Goal: Task Accomplishment & Management: Manage account settings

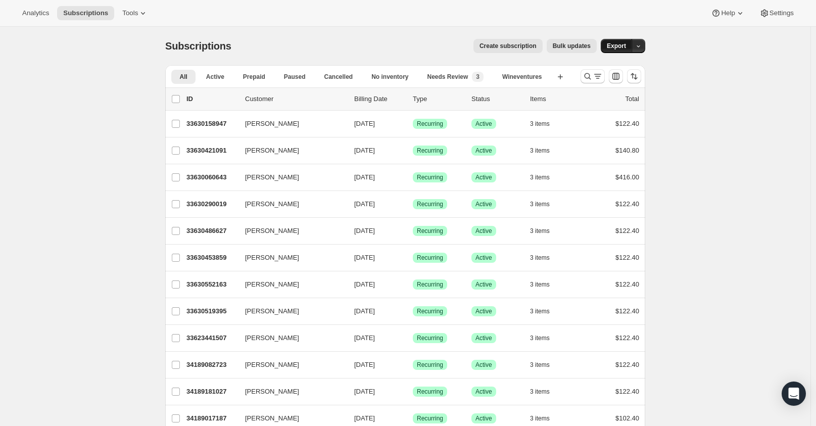
click at [632, 44] on button "Export" at bounding box center [616, 46] width 31 height 14
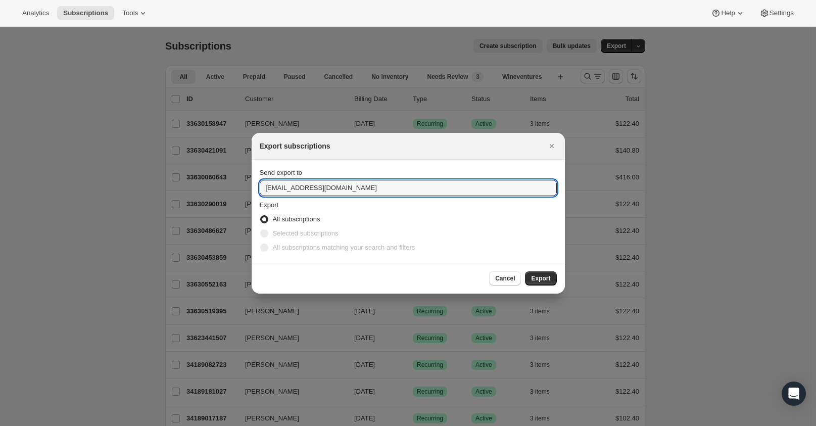
drag, startPoint x: 286, startPoint y: 185, endPoint x: 252, endPoint y: 178, distance: 34.7
click at [253, 178] on section "Send export to winery@cliffamily.com Export All subscriptions Selected subscrip…" at bounding box center [408, 211] width 313 height 103
type input "[EMAIL_ADDRESS][DOMAIN_NAME]"
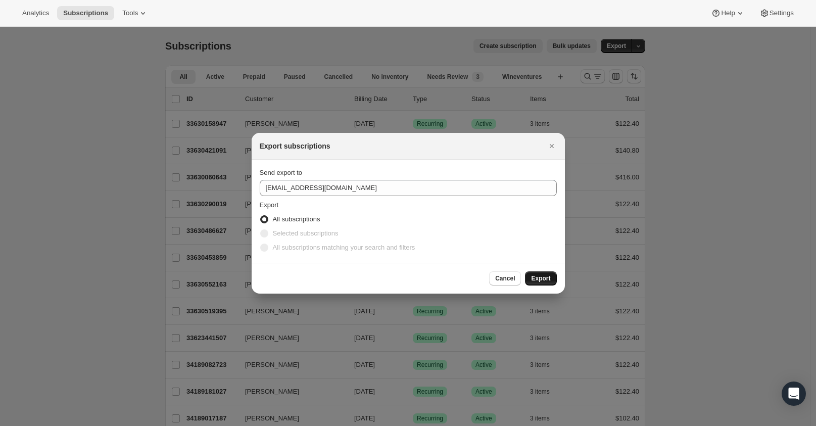
click at [547, 276] on span "Export" at bounding box center [540, 278] width 19 height 8
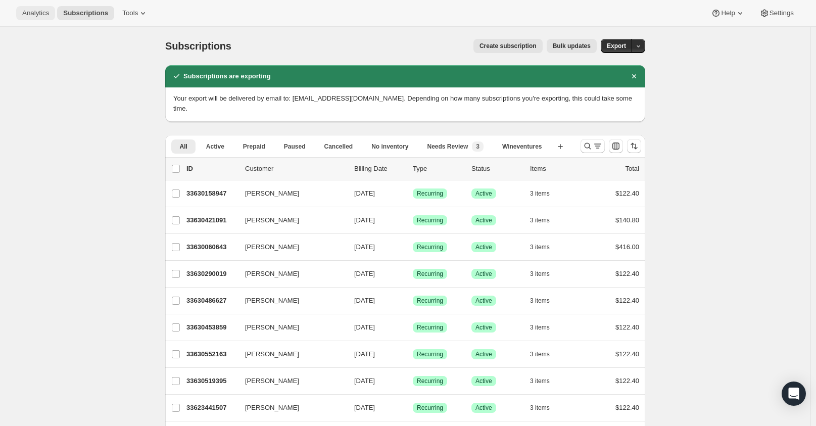
click at [48, 11] on span "Analytics" at bounding box center [35, 13] width 27 height 8
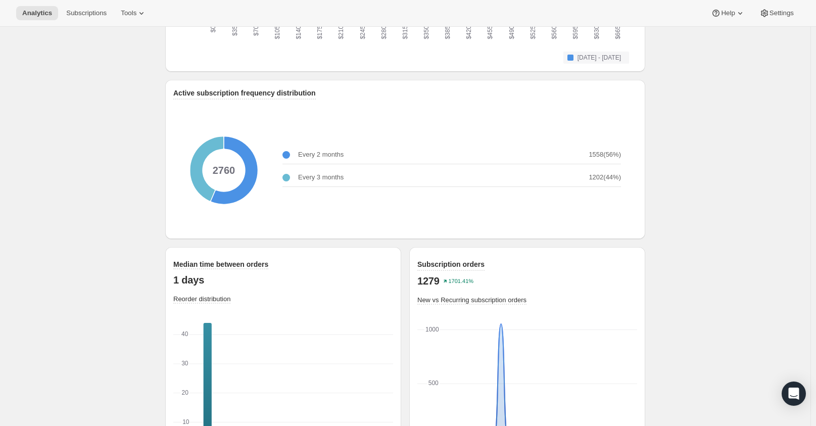
scroll to position [1283, 0]
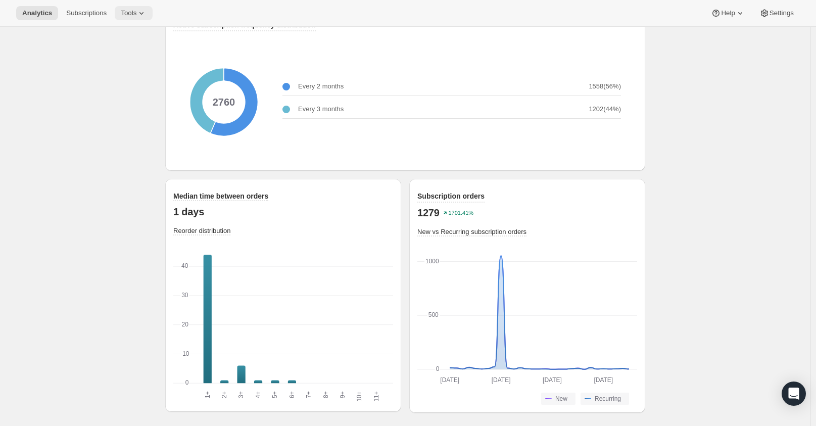
click at [118, 17] on button "Tools" at bounding box center [134, 13] width 38 height 14
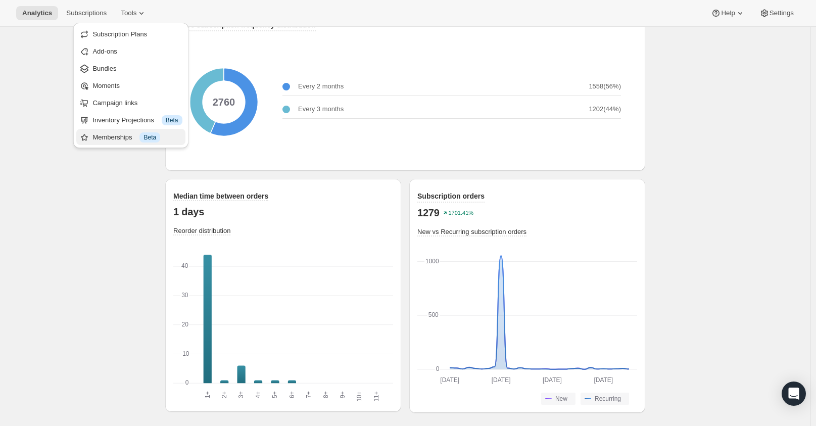
click at [148, 141] on span "Beta" at bounding box center [150, 137] width 13 height 8
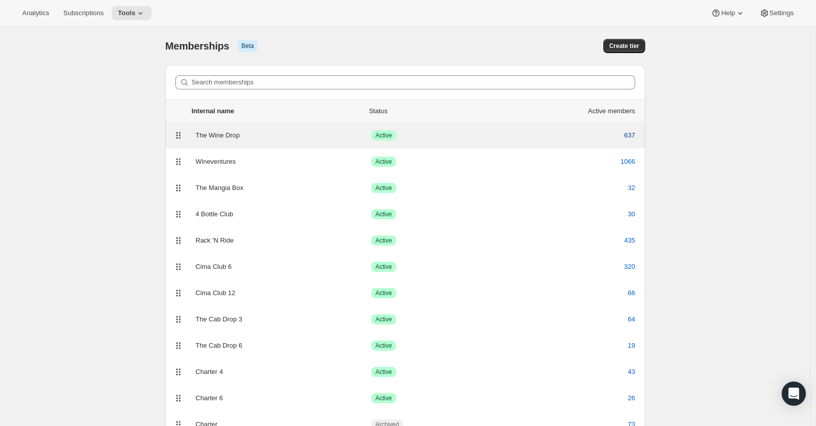
click at [626, 133] on button "637" at bounding box center [629, 135] width 23 height 16
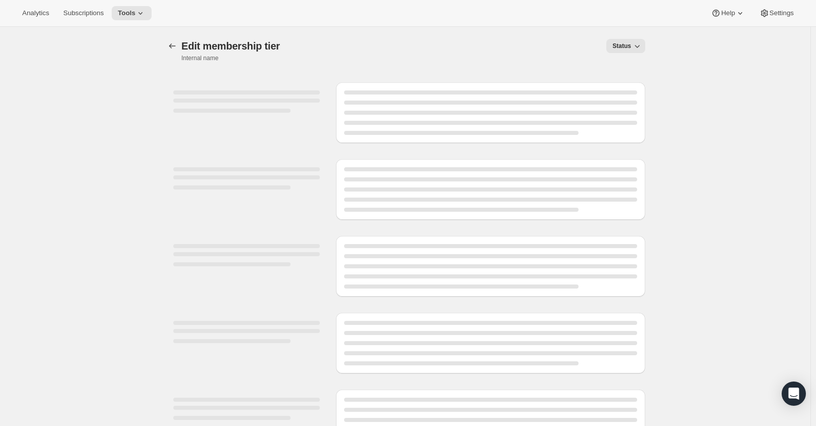
select select "variants"
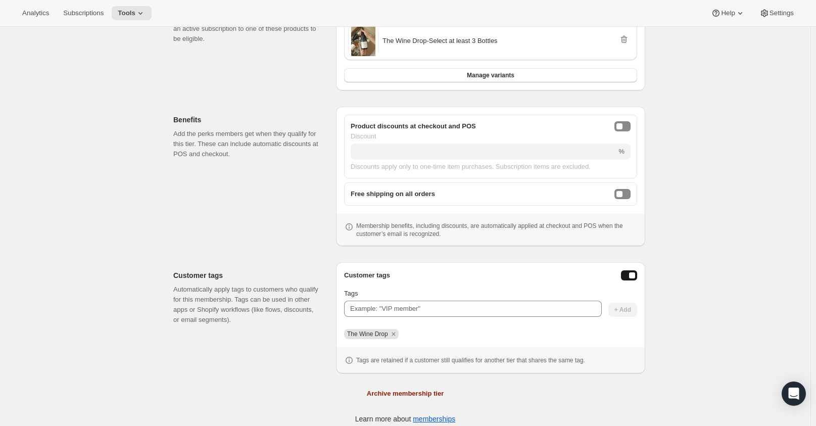
scroll to position [241, 0]
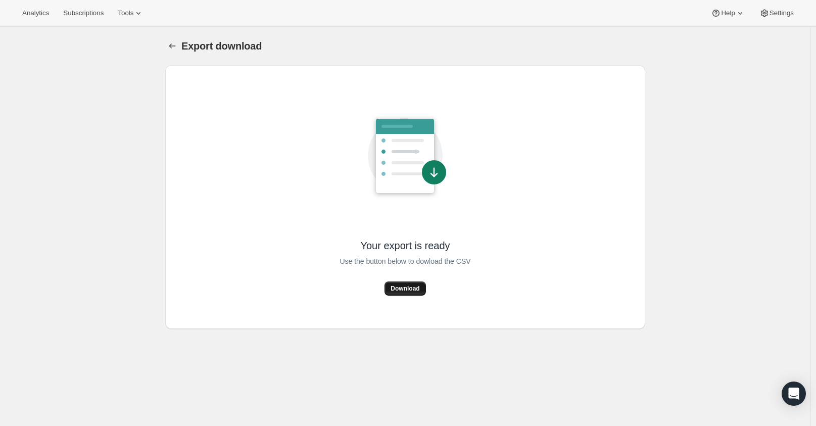
click at [410, 289] on span "Download" at bounding box center [405, 289] width 29 height 8
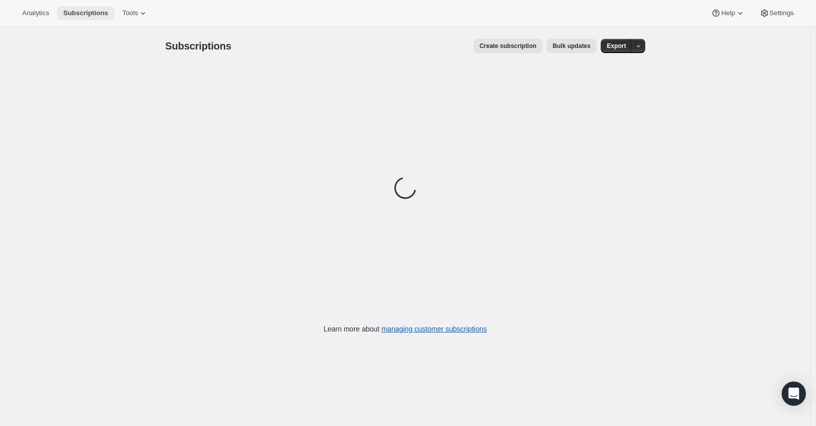
click at [73, 16] on span "Subscriptions" at bounding box center [85, 13] width 45 height 8
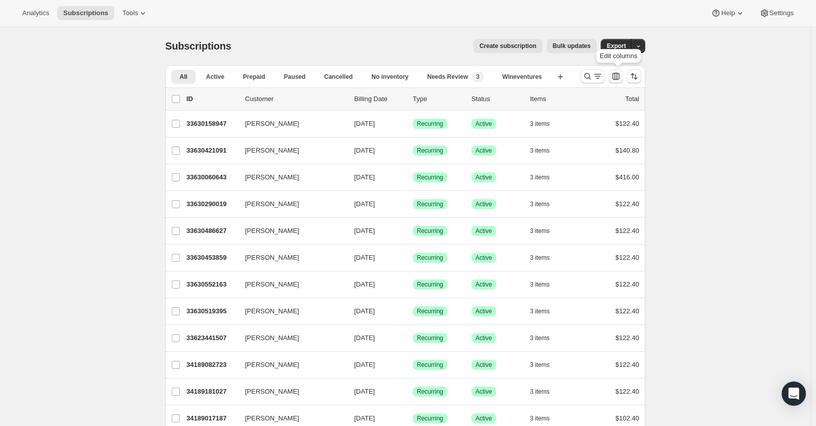
click at [618, 74] on icon "Customize table column order and visibility" at bounding box center [616, 76] width 10 height 10
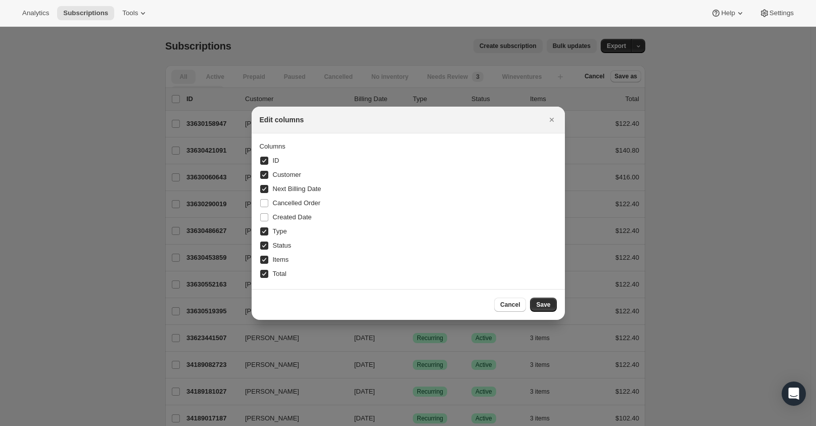
click at [543, 119] on div "Edit columns" at bounding box center [408, 120] width 297 height 10
click at [547, 118] on icon "Close" at bounding box center [552, 120] width 10 height 10
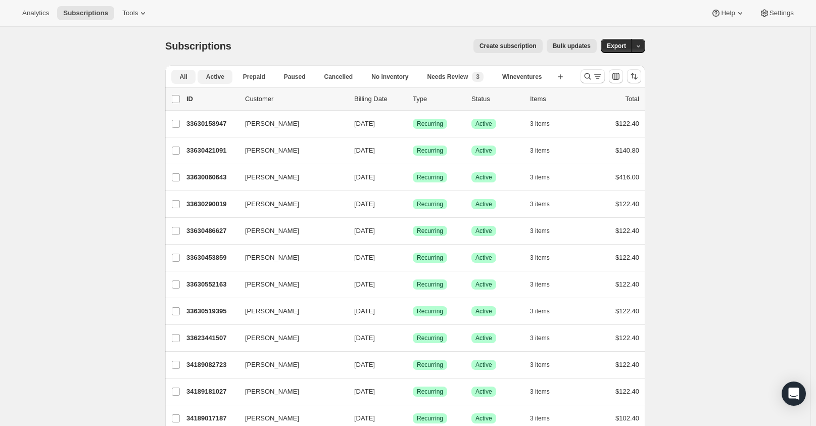
click at [224, 81] on button "Active" at bounding box center [215, 77] width 35 height 14
click at [123, 17] on button "Tools" at bounding box center [135, 13] width 38 height 14
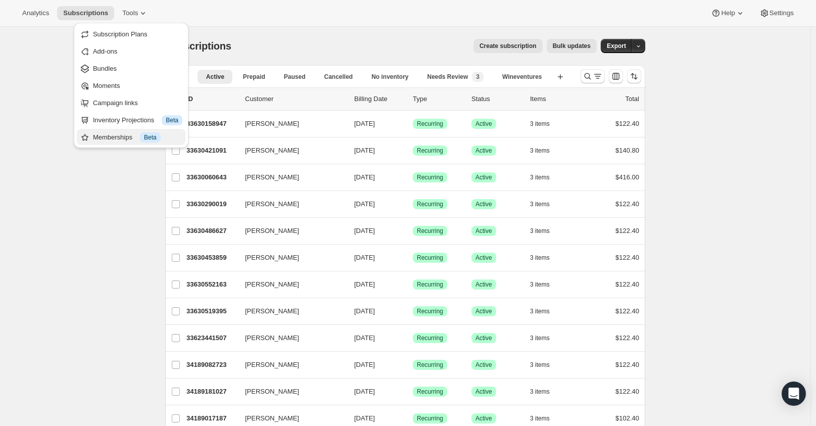
click at [131, 136] on div "Memberships Info Beta" at bounding box center [137, 137] width 89 height 10
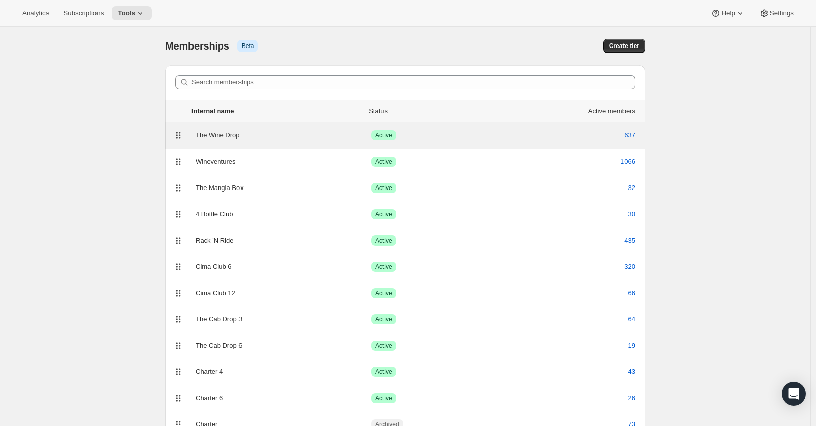
click at [182, 136] on icon at bounding box center [178, 135] width 10 height 10
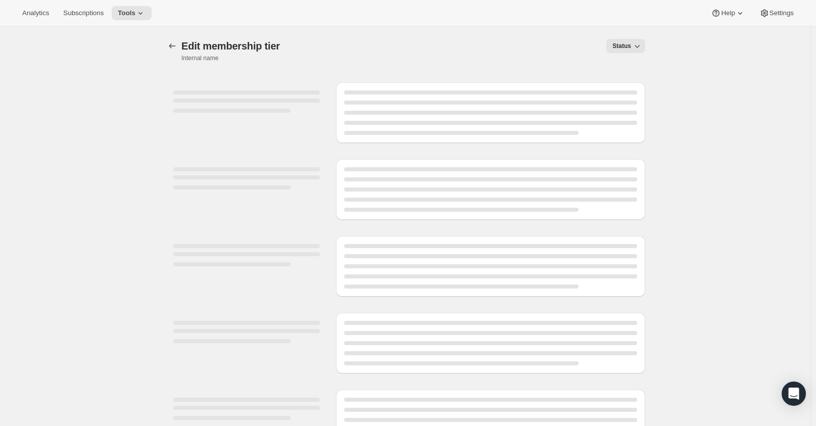
select select "variants"
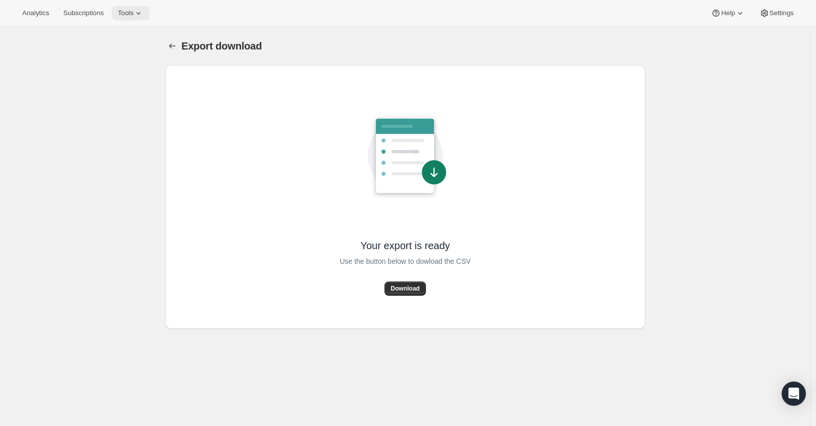
click at [135, 14] on icon at bounding box center [138, 13] width 10 height 10
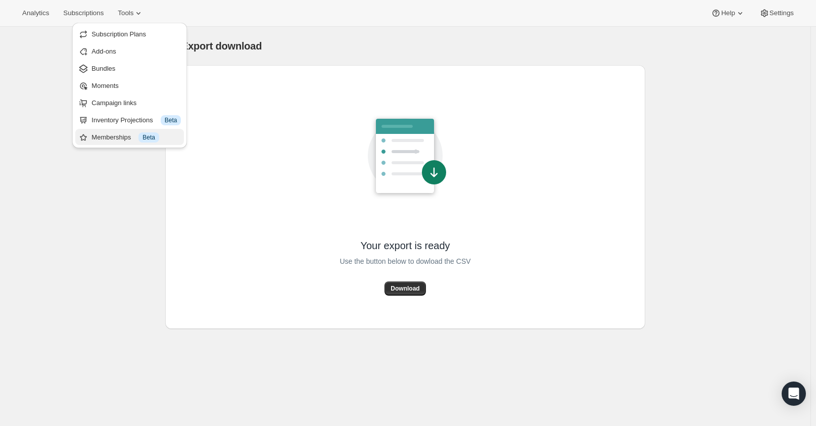
click at [108, 138] on div "Memberships Info Beta" at bounding box center [135, 137] width 89 height 10
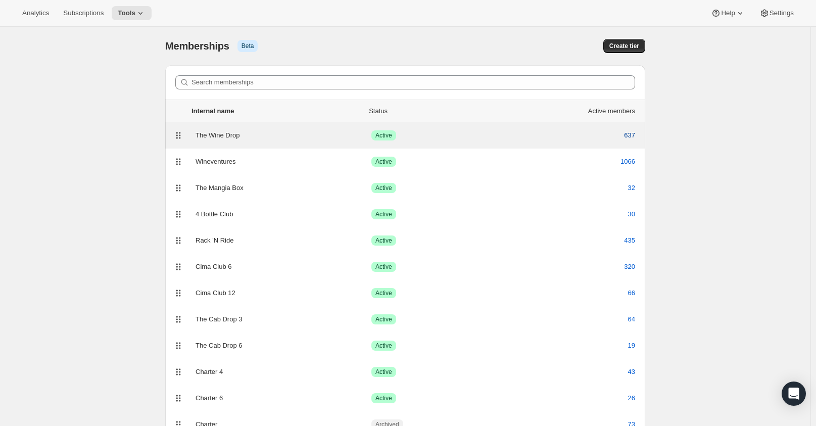
click at [635, 132] on span "637" at bounding box center [629, 135] width 11 height 10
select select "variants"
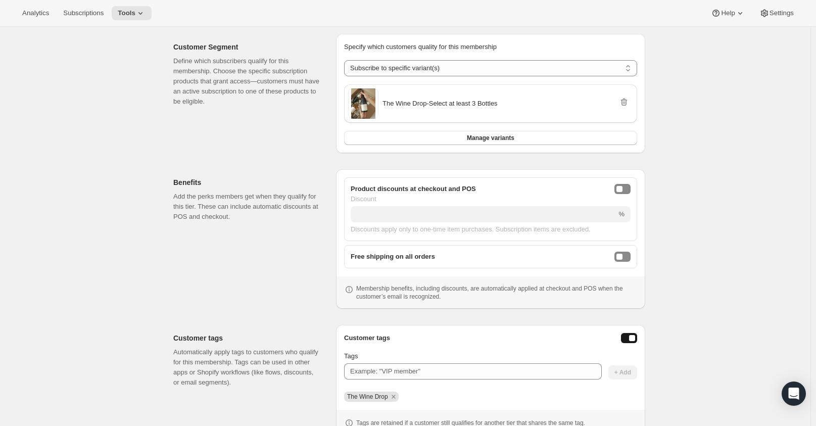
scroll to position [241, 0]
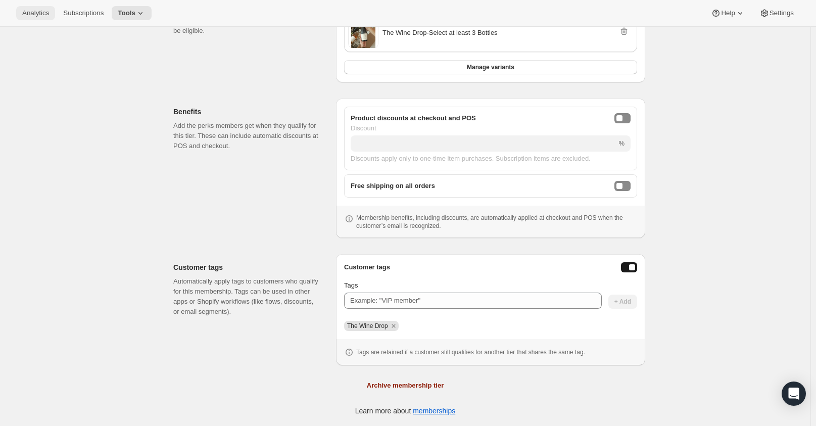
click at [49, 16] on button "Analytics" at bounding box center [35, 13] width 39 height 14
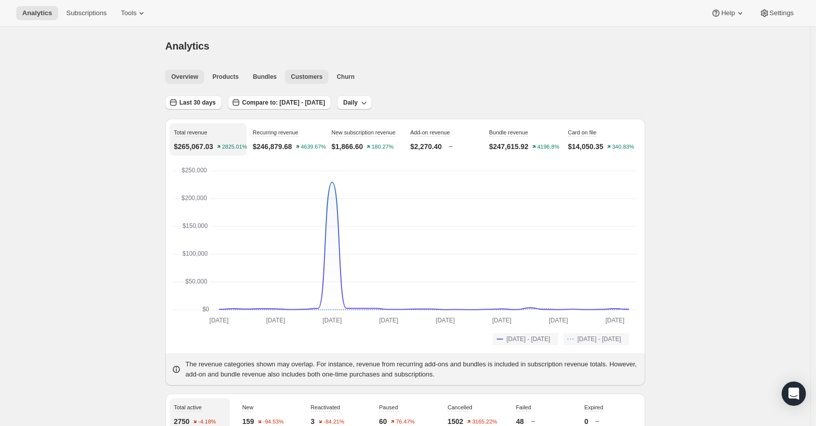
click at [294, 78] on span "Customers" at bounding box center [307, 77] width 32 height 8
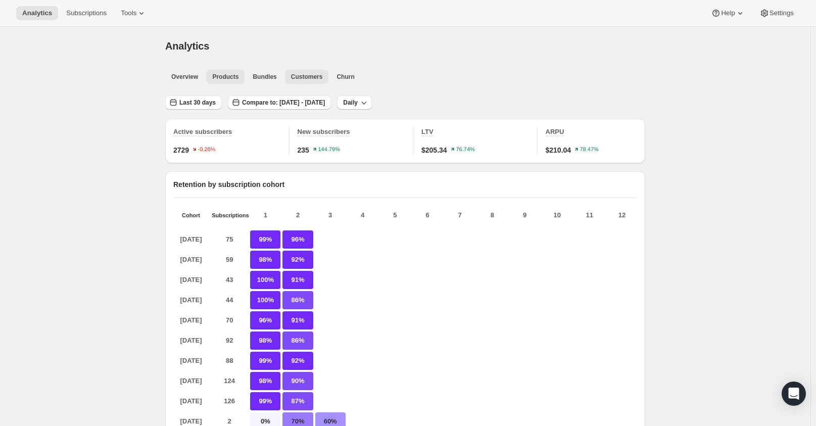
click at [228, 73] on span "Products" at bounding box center [225, 77] width 26 height 8
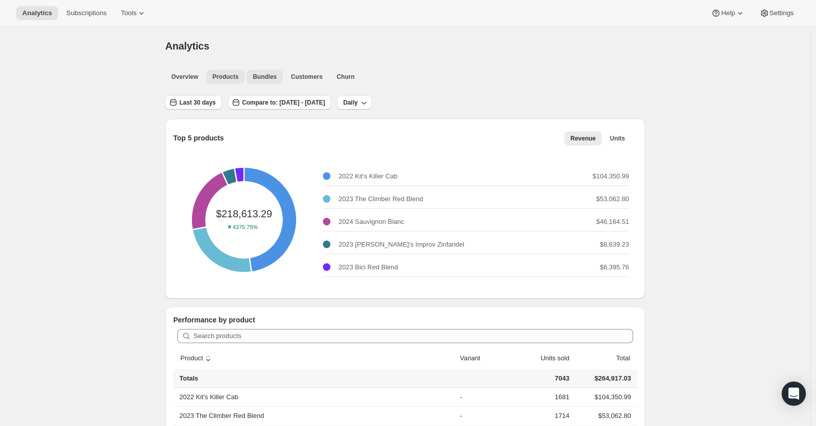
click at [265, 73] on span "Bundles" at bounding box center [265, 77] width 24 height 8
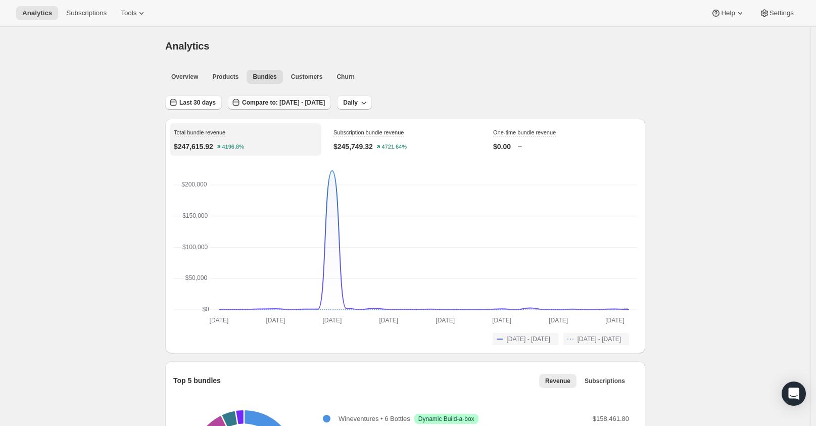
click at [272, 102] on span "Compare to: Aug 10, 2025 - Sep 08, 2025" at bounding box center [283, 103] width 83 height 8
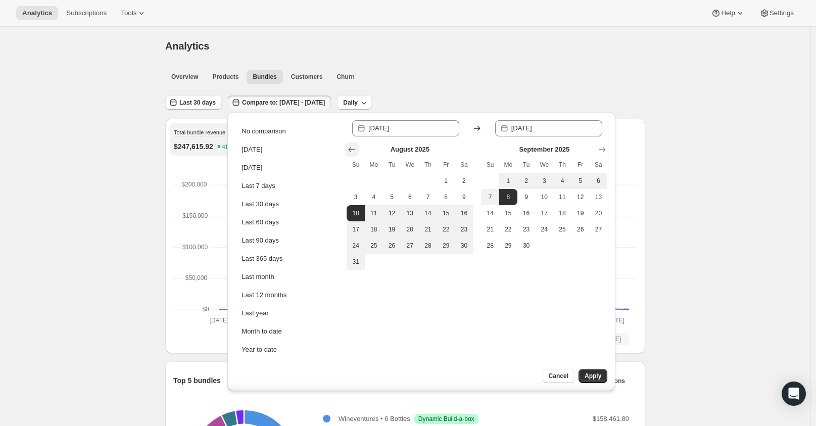
click at [350, 152] on icon "Show previous month, July 2025" at bounding box center [352, 150] width 10 height 10
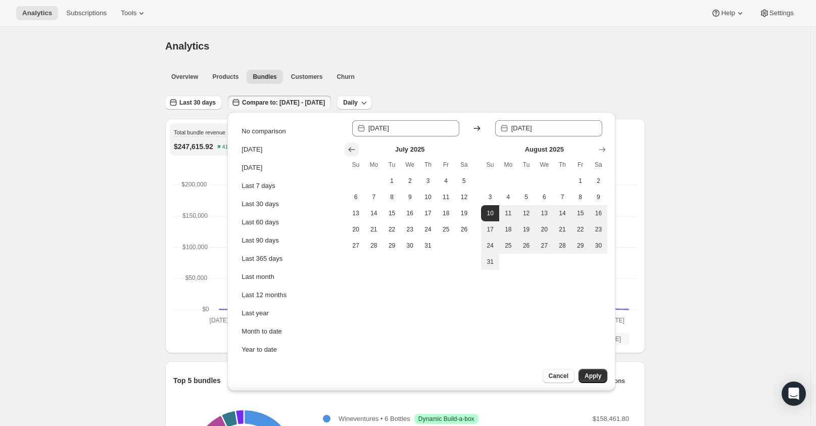
click at [350, 152] on icon "Show previous month, June 2025" at bounding box center [352, 150] width 10 height 10
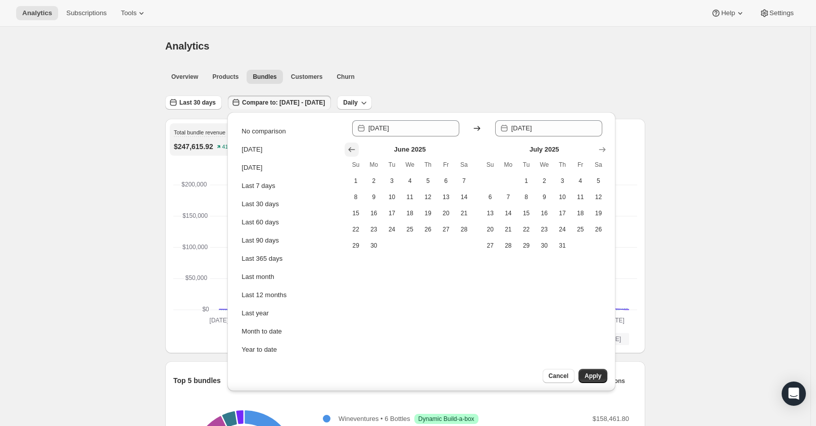
click at [350, 152] on icon "Show previous month, May 2025" at bounding box center [352, 150] width 10 height 10
click at [350, 152] on icon "Show previous month, April 2025" at bounding box center [352, 150] width 10 height 10
click at [350, 152] on icon "Show previous month, March 2025" at bounding box center [352, 150] width 10 height 10
click at [350, 152] on icon "Show previous month, February 2025" at bounding box center [352, 150] width 10 height 10
click at [460, 182] on span "1" at bounding box center [464, 181] width 10 height 8
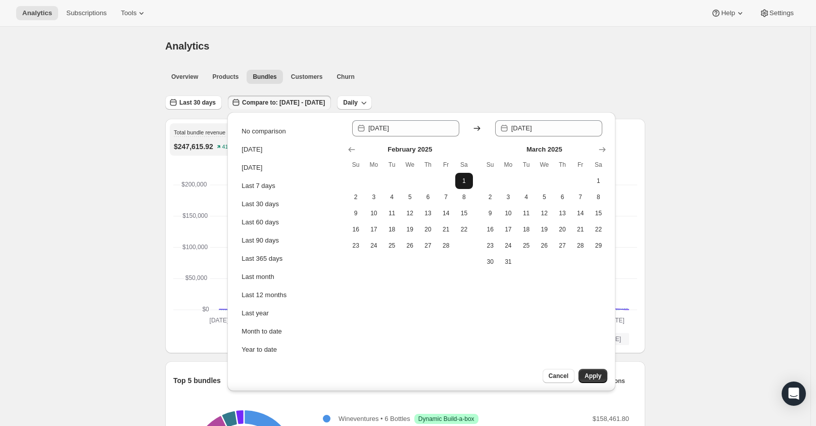
type input "2025-02-01"
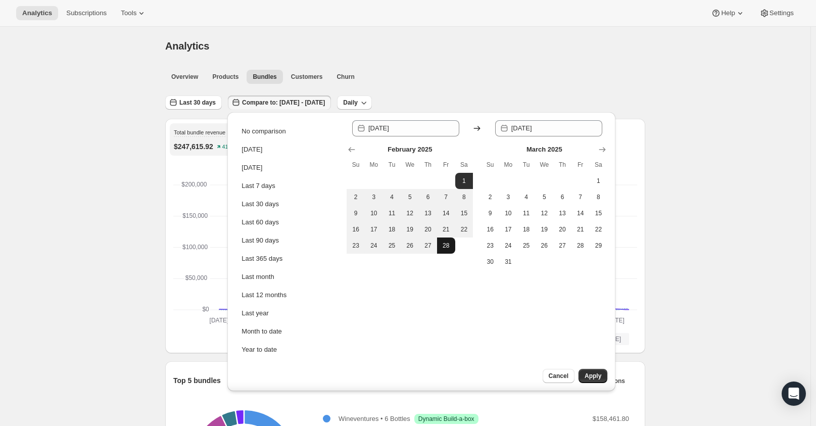
click at [452, 248] on button "28" at bounding box center [446, 246] width 18 height 16
type input "2025-02-28"
click at [597, 375] on span "Apply" at bounding box center [593, 376] width 17 height 8
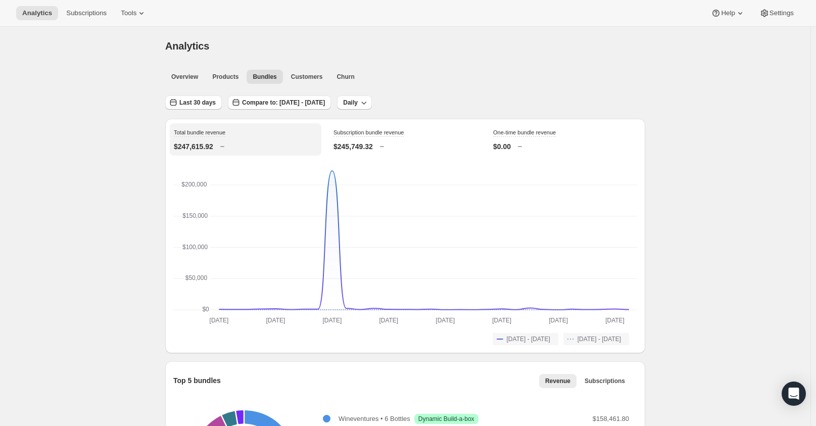
click at [205, 98] on button "Last 30 days" at bounding box center [193, 103] width 57 height 14
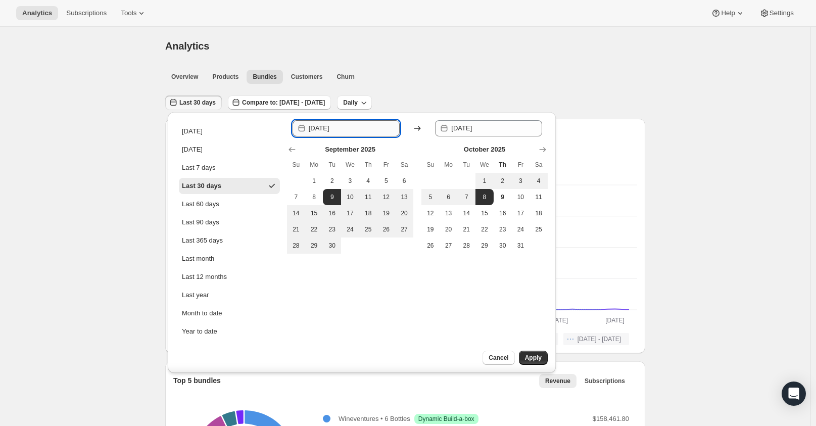
click at [366, 133] on input "2025-09-09" at bounding box center [354, 128] width 91 height 16
drag, startPoint x: 336, startPoint y: 132, endPoint x: 208, endPoint y: 130, distance: 127.9
click at [206, 132] on div "Today Yesterday Last 7 days Last 30 days Last 60 days Last 90 days Last 365 day…" at bounding box center [362, 242] width 388 height 261
type input "01/01/2025"
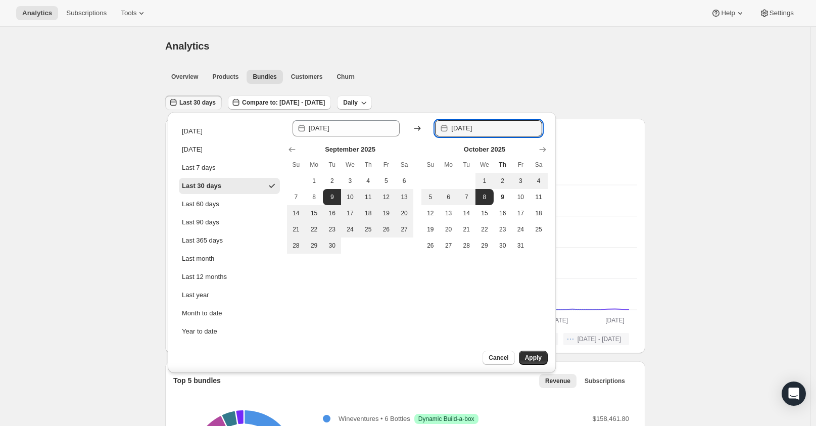
type input "01/31/2025"
click at [533, 359] on span "Apply" at bounding box center [533, 358] width 17 height 8
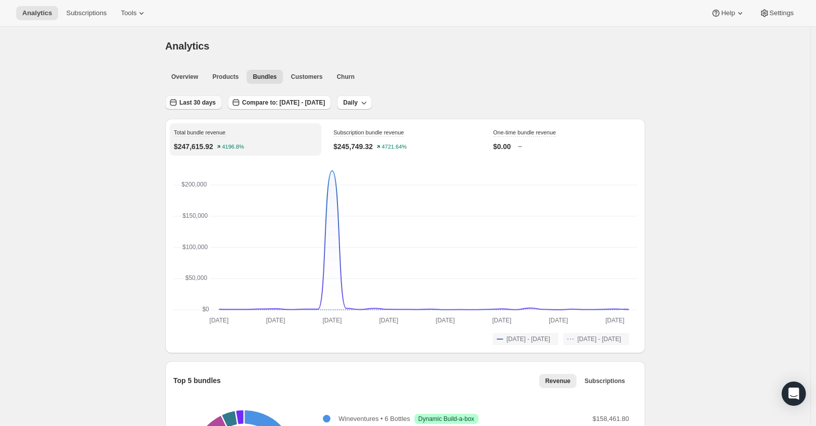
click at [189, 107] on button "Last 30 days" at bounding box center [193, 103] width 57 height 14
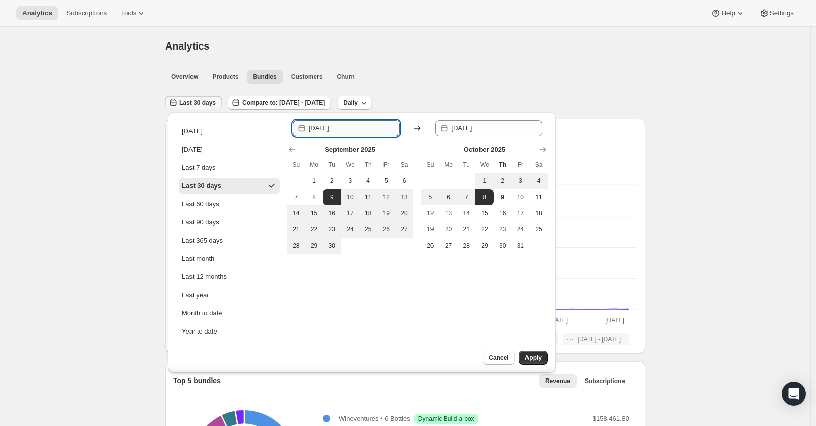
click at [372, 131] on input "01/01/2025" at bounding box center [354, 128] width 91 height 16
click at [296, 152] on icon "Show previous month, August 2025" at bounding box center [292, 150] width 10 height 10
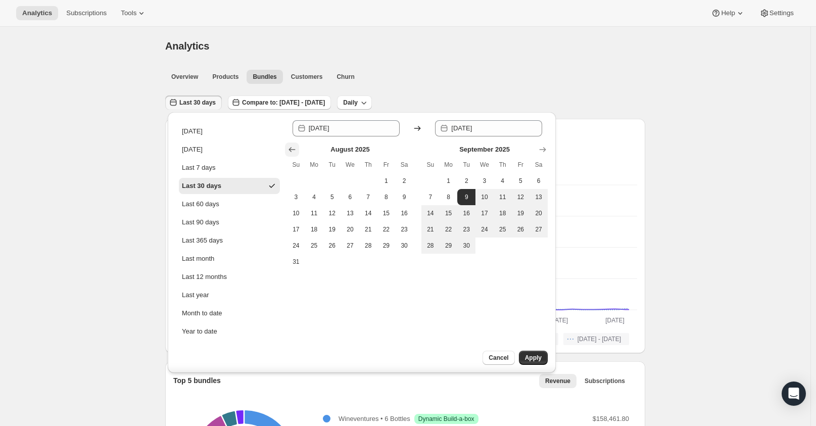
click at [296, 152] on icon "Show previous month, July 2025" at bounding box center [292, 150] width 10 height 10
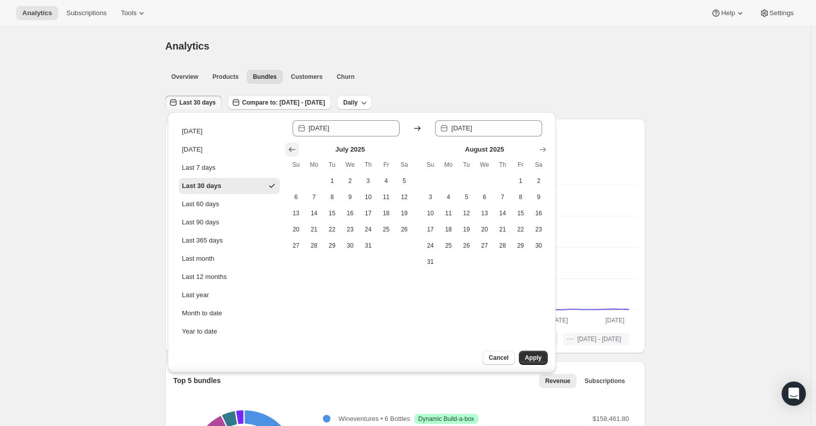
click at [296, 152] on icon "Show previous month, June 2025" at bounding box center [292, 150] width 10 height 10
click at [296, 152] on icon "Show previous month, May 2025" at bounding box center [292, 150] width 10 height 10
click at [296, 152] on icon "Show previous month, April 2025" at bounding box center [292, 150] width 10 height 10
click at [296, 152] on icon "Show previous month, March 2025" at bounding box center [292, 150] width 10 height 10
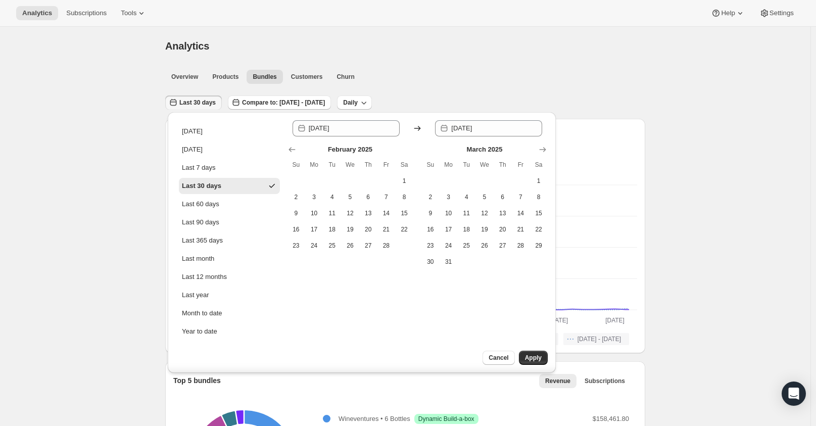
drag, startPoint x: 296, startPoint y: 152, endPoint x: 295, endPoint y: 157, distance: 5.1
click at [295, 157] on div "February 2025 Su Mo Tu We Th Fr Sa 1 2 3 4 5 6 7 8 9 10 11 12 13 14 15 16 17 18…" at bounding box center [417, 202] width 261 height 133
click at [290, 152] on icon "Show previous month, January 2025" at bounding box center [292, 150] width 10 height 10
click at [343, 183] on button "1" at bounding box center [350, 181] width 18 height 16
type input "2025-01-01"
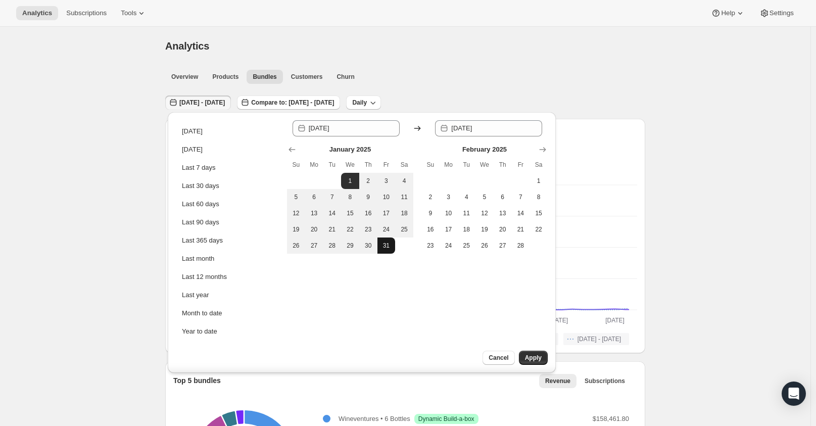
click at [386, 243] on span "31" at bounding box center [387, 246] width 10 height 8
type input "2025-01-31"
click at [530, 352] on button "Apply" at bounding box center [533, 358] width 29 height 14
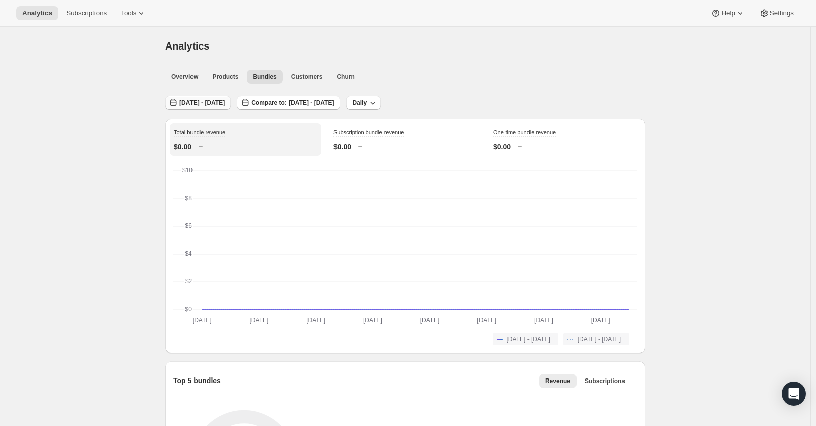
click at [195, 102] on span "Jan 01, 2025 - Jan 31, 2025" at bounding box center [201, 103] width 45 height 8
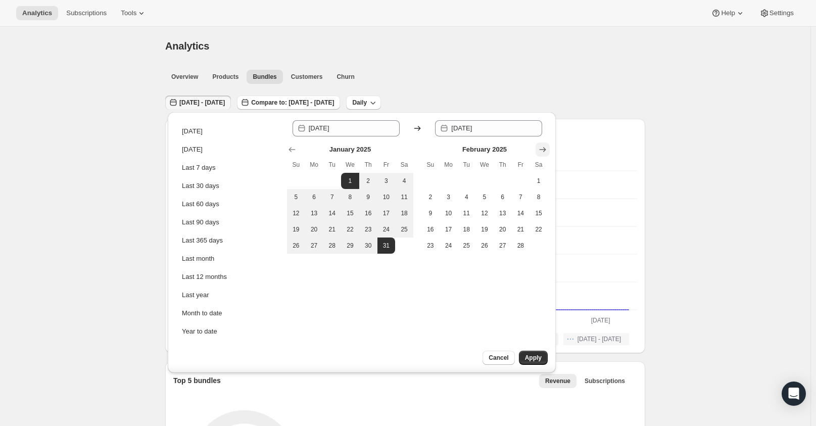
click at [544, 150] on icon "Show next month, March 2025" at bounding box center [543, 150] width 10 height 10
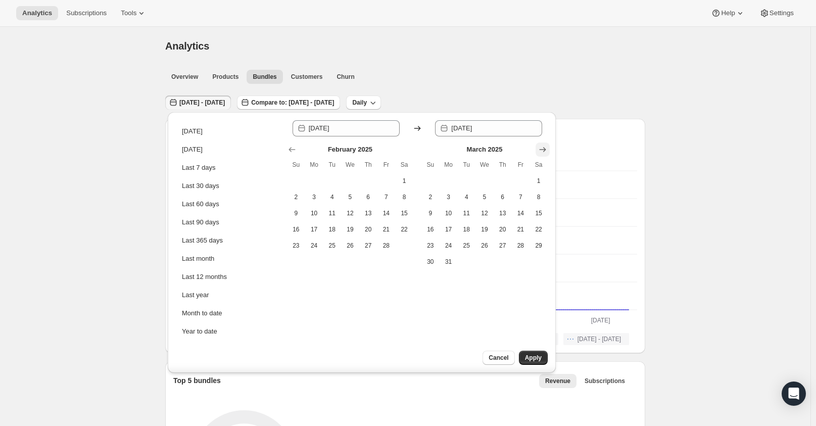
click at [544, 150] on icon "Show next month, April 2025" at bounding box center [543, 150] width 10 height 10
click at [544, 151] on icon "Show next month, May 2025" at bounding box center [543, 150] width 10 height 10
click at [544, 152] on icon "Show next month, June 2025" at bounding box center [543, 150] width 10 height 10
click at [544, 153] on icon "Show next month, July 2025" at bounding box center [543, 150] width 10 height 10
click at [544, 153] on icon "Show next month, August 2025" at bounding box center [543, 150] width 10 height 10
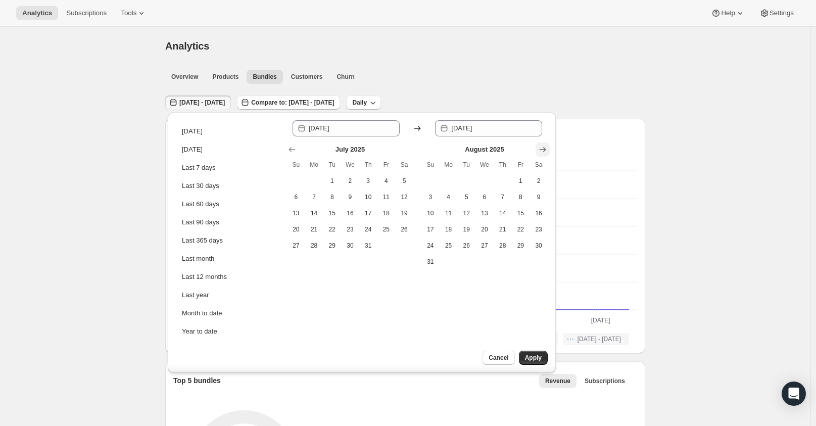
click at [544, 153] on icon "Show next month, September 2025" at bounding box center [543, 150] width 10 height 10
click at [450, 177] on span "1" at bounding box center [449, 181] width 10 height 8
type input "2025-09-01"
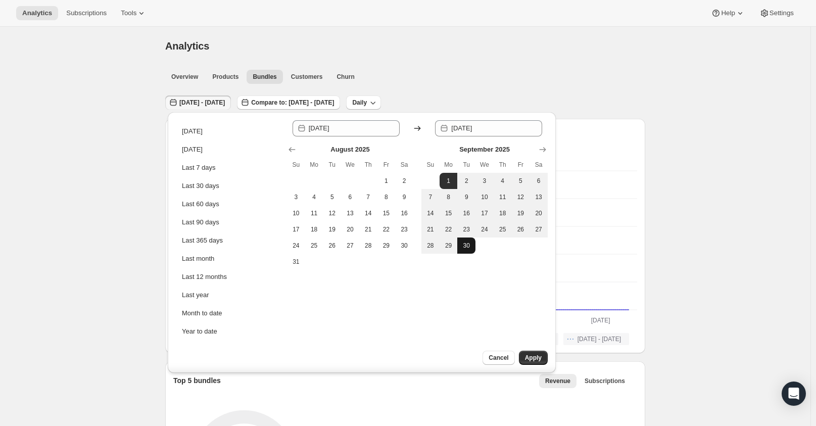
click at [470, 251] on button "30" at bounding box center [466, 246] width 18 height 16
type input "2025-09-30"
click at [536, 355] on span "Apply" at bounding box center [533, 358] width 17 height 8
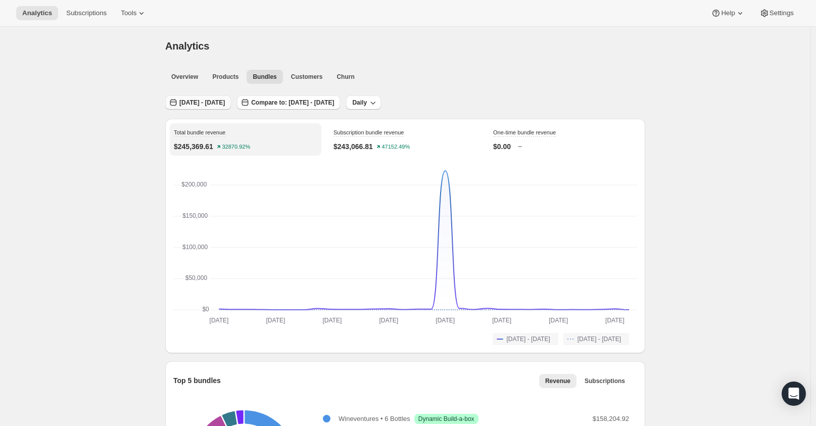
click at [225, 104] on span "Sep 01, 2025 - Sep 30, 2025" at bounding box center [201, 103] width 45 height 8
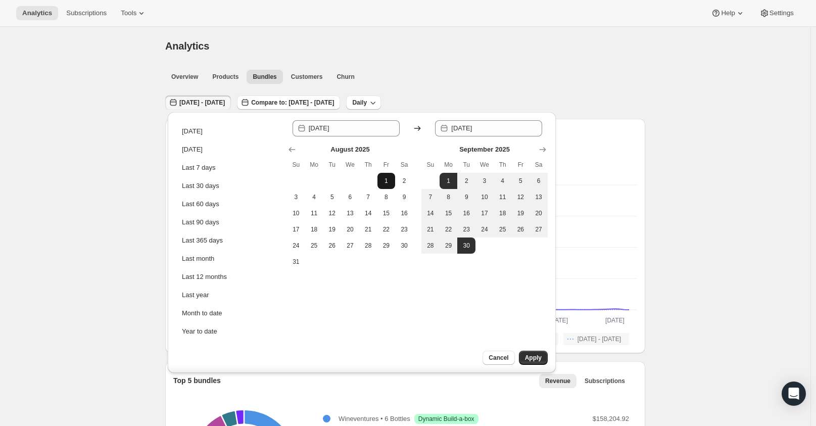
click at [385, 182] on span "1" at bounding box center [387, 181] width 10 height 8
type input "2025-08-01"
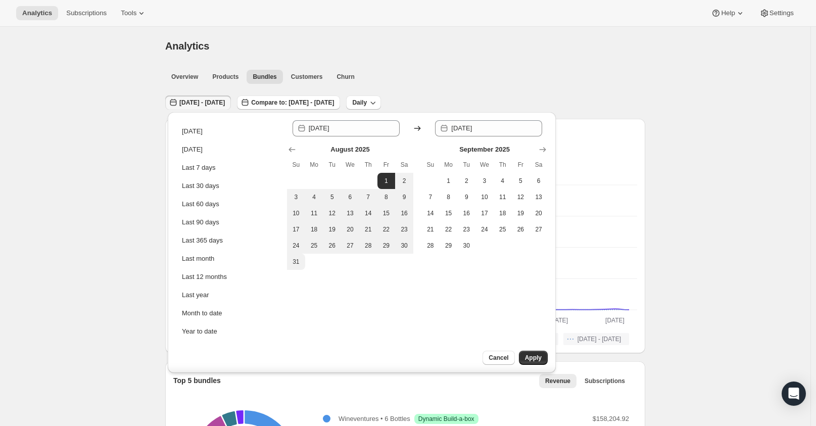
click at [298, 271] on div "Since 2025-08-01 Until 2025-08-01 August 2025 Su Mo Tu We Th Fr Sa 1 2 3 4 5 6 …" at bounding box center [417, 242] width 261 height 245
click at [299, 268] on button "31" at bounding box center [296, 262] width 18 height 16
type input "2025-08-31"
click at [538, 362] on button "Apply" at bounding box center [533, 358] width 29 height 14
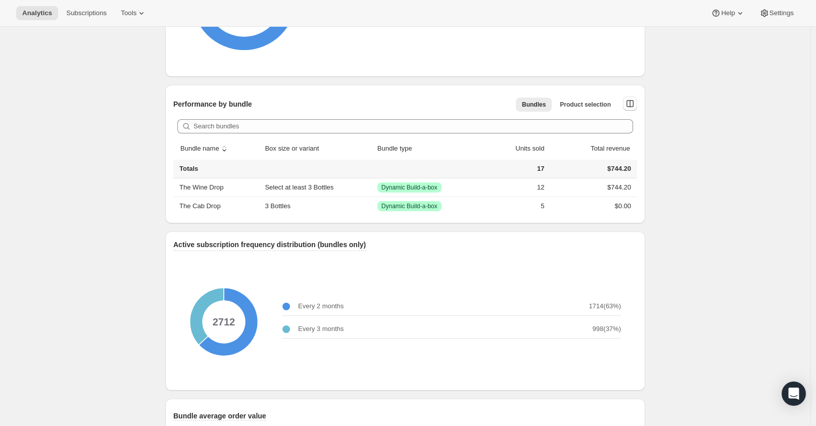
scroll to position [432, 0]
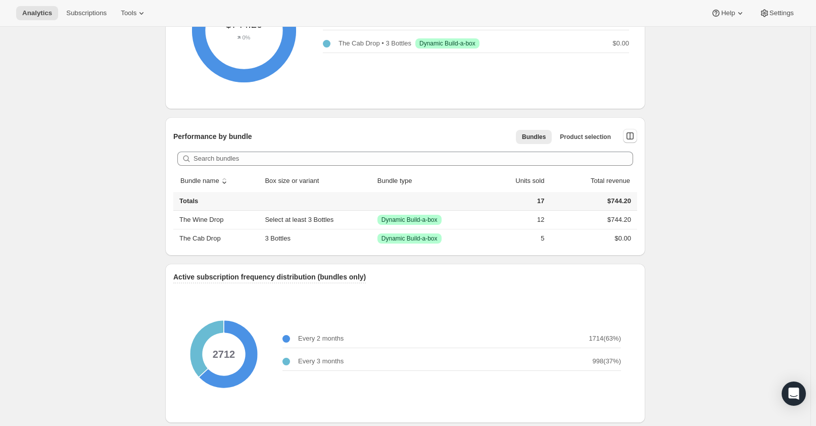
click at [163, 248] on div "Total bundle revenue $744.20 Subscription bundle revenue $514.40 One-time bundl…" at bounding box center [401, 168] width 488 height 994
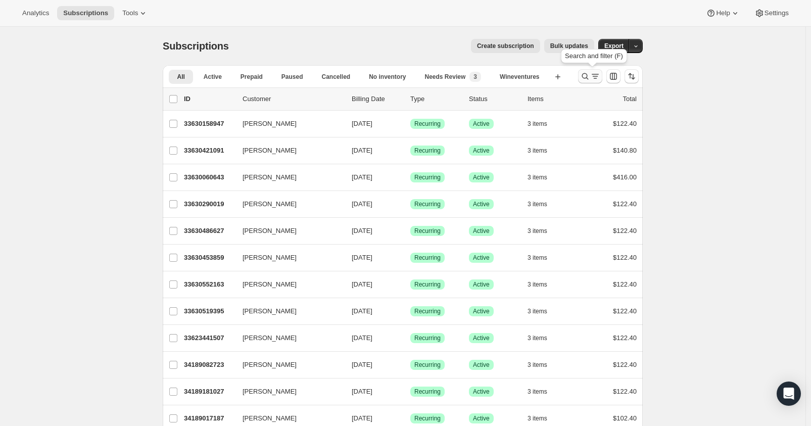
click at [587, 80] on icon "Search and filter results" at bounding box center [585, 76] width 10 height 10
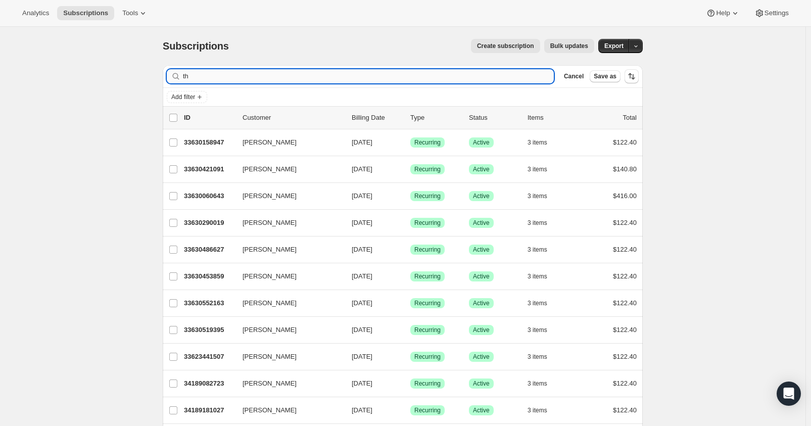
type input "t"
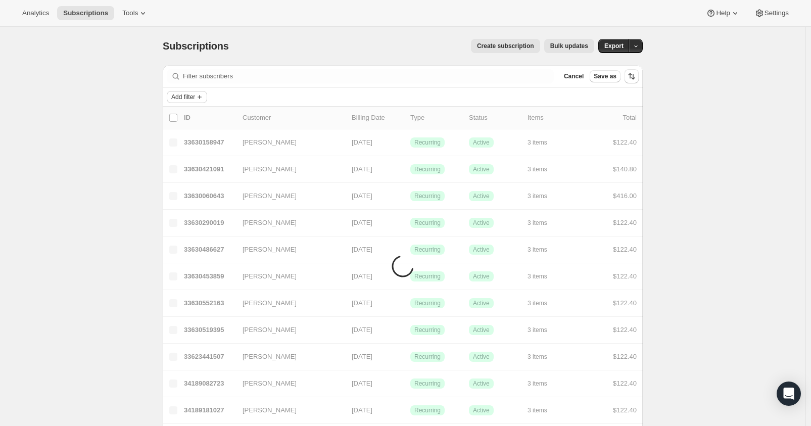
click at [193, 95] on span "Add filter" at bounding box center [183, 97] width 24 height 8
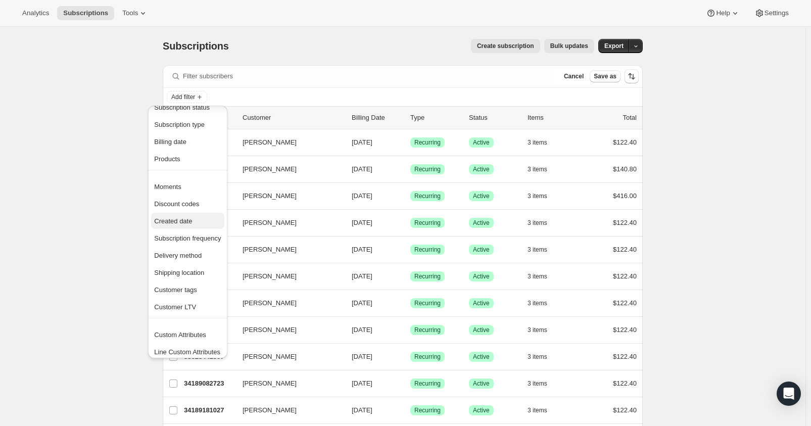
scroll to position [20, 0]
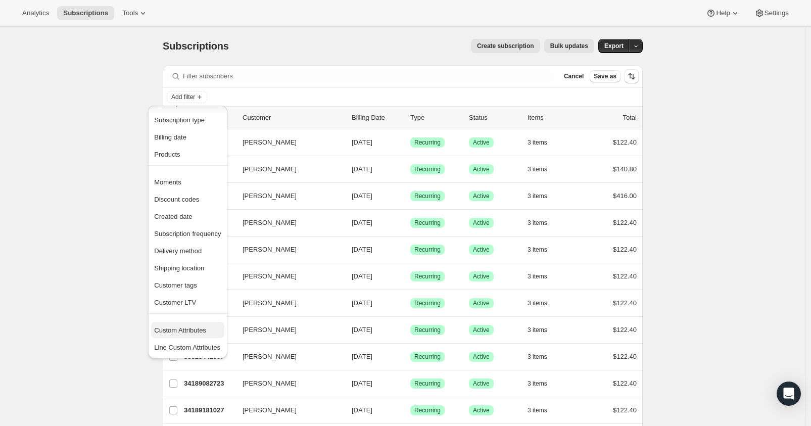
click at [211, 332] on span "Custom Attributes" at bounding box center [187, 330] width 67 height 10
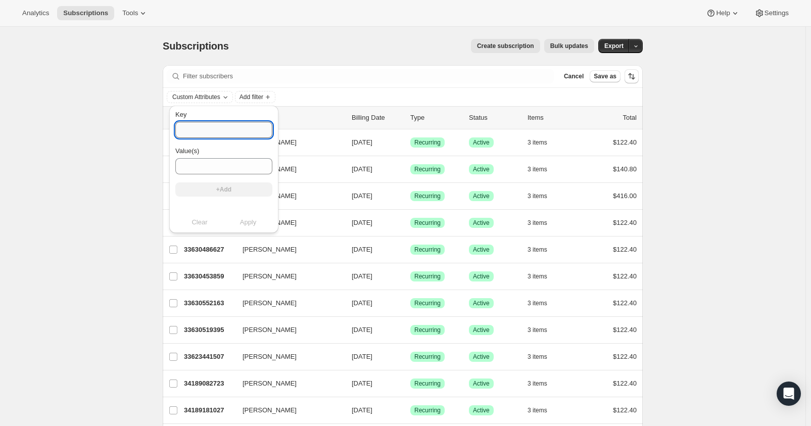
click at [218, 125] on input "Key" at bounding box center [223, 130] width 97 height 16
click at [220, 169] on input "Value(s)" at bounding box center [223, 166] width 97 height 16
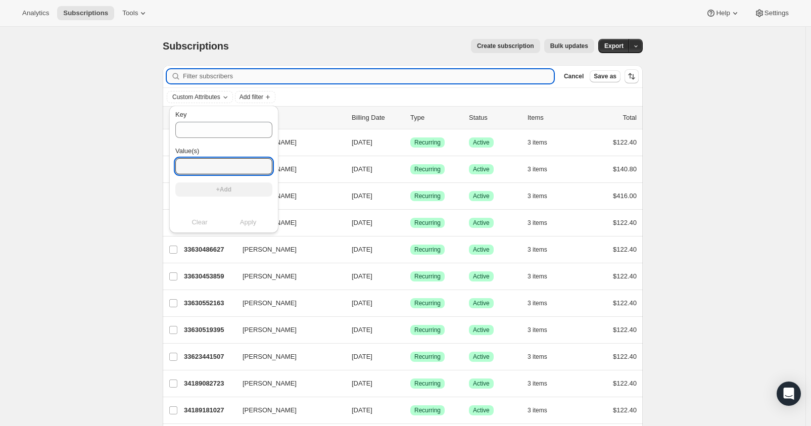
click at [231, 76] on input "Filter subscribers" at bounding box center [368, 76] width 371 height 14
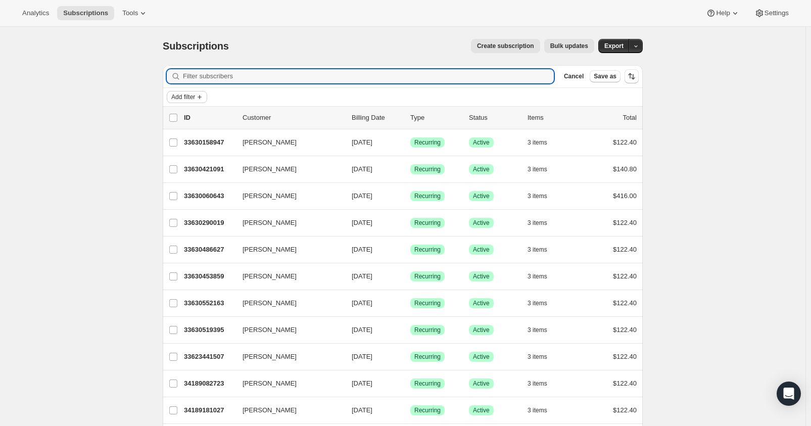
click at [188, 100] on span "Add filter" at bounding box center [183, 97] width 24 height 8
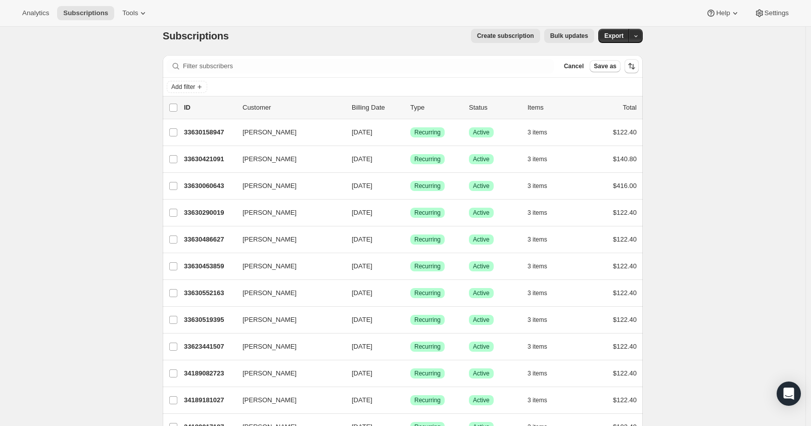
scroll to position [0, 0]
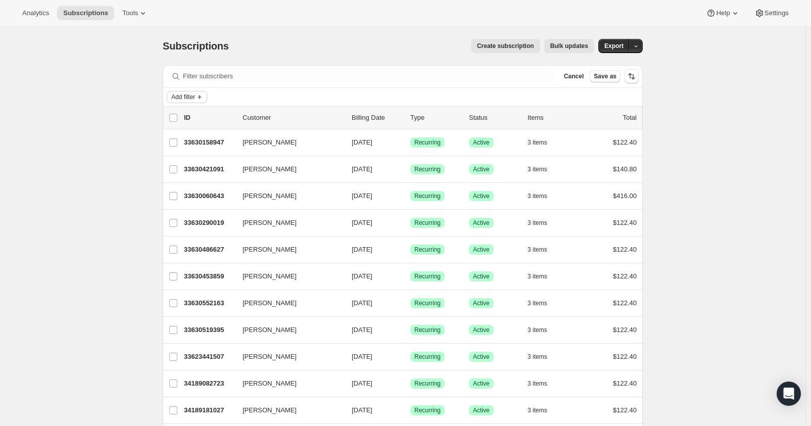
click at [195, 100] on span "Add filter" at bounding box center [183, 97] width 24 height 8
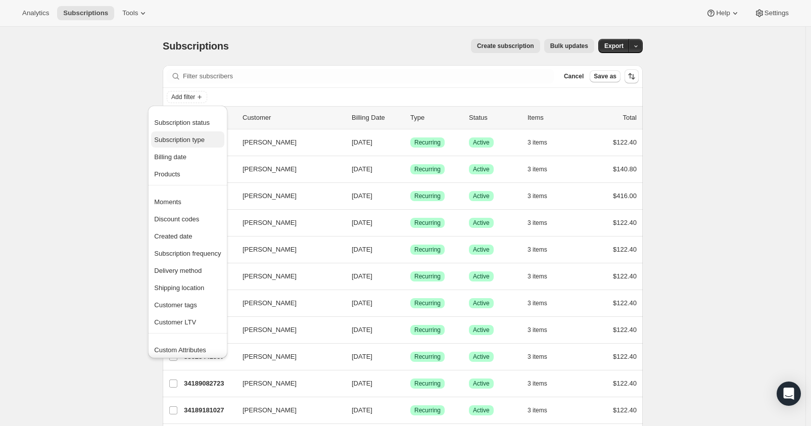
click at [191, 141] on span "Subscription type" at bounding box center [179, 140] width 51 height 8
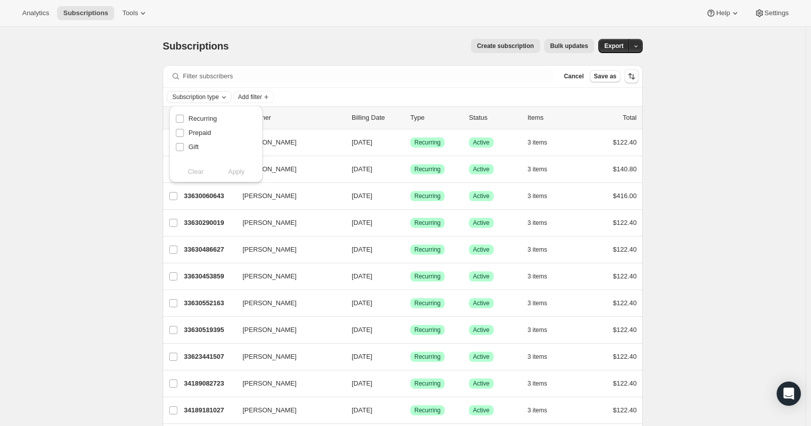
click at [207, 97] on span "Subscription type" at bounding box center [195, 97] width 46 height 8
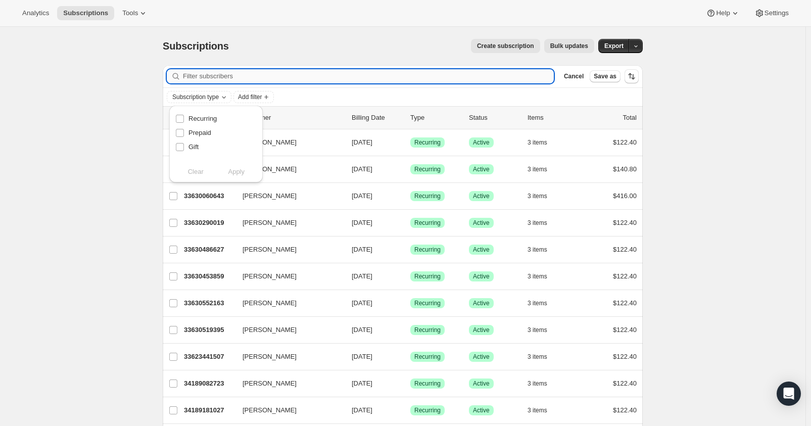
click at [314, 76] on input "Filter subscribers" at bounding box center [368, 76] width 371 height 14
click at [202, 95] on icon "Add filter" at bounding box center [200, 97] width 8 height 8
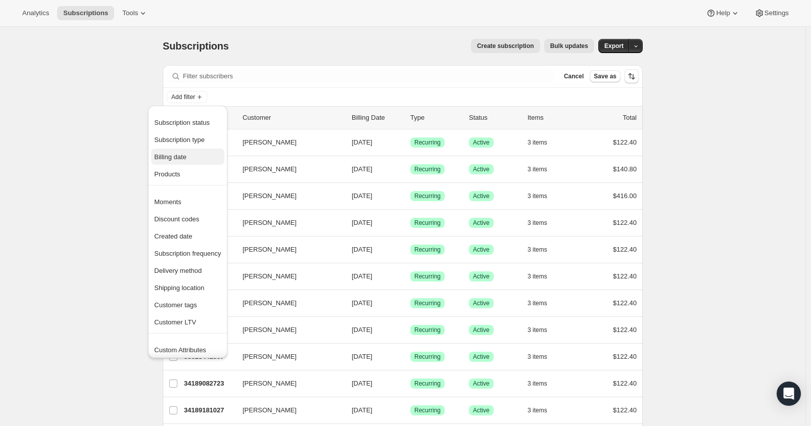
scroll to position [20, 0]
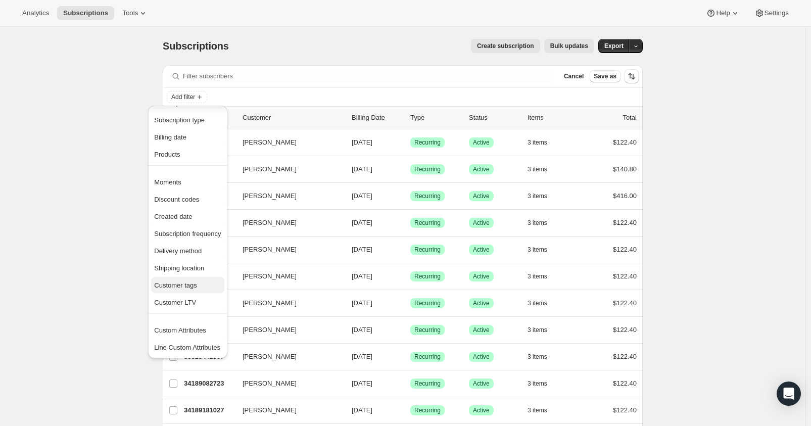
click at [194, 286] on span "Customer tags" at bounding box center [175, 285] width 43 height 8
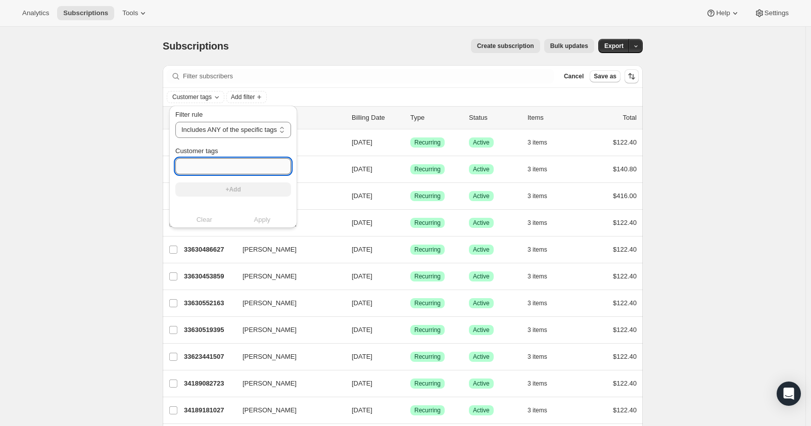
click at [266, 168] on input "Customer tags" at bounding box center [233, 166] width 116 height 16
type input "The Wine Drop"
click at [258, 186] on button "+Add" at bounding box center [233, 189] width 116 height 14
click at [268, 226] on span "Apply" at bounding box center [262, 230] width 17 height 10
click at [325, 64] on div "Subscriptions. This page is ready Subscriptions Create subscription Bulk update…" at bounding box center [403, 46] width 480 height 38
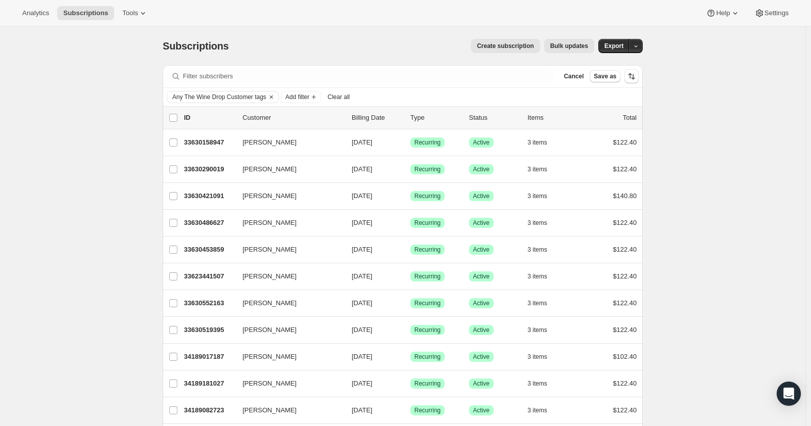
click at [30, 20] on div "Analytics Subscriptions Tools Help Settings" at bounding box center [405, 13] width 811 height 27
click at [30, 16] on span "Analytics" at bounding box center [35, 13] width 27 height 8
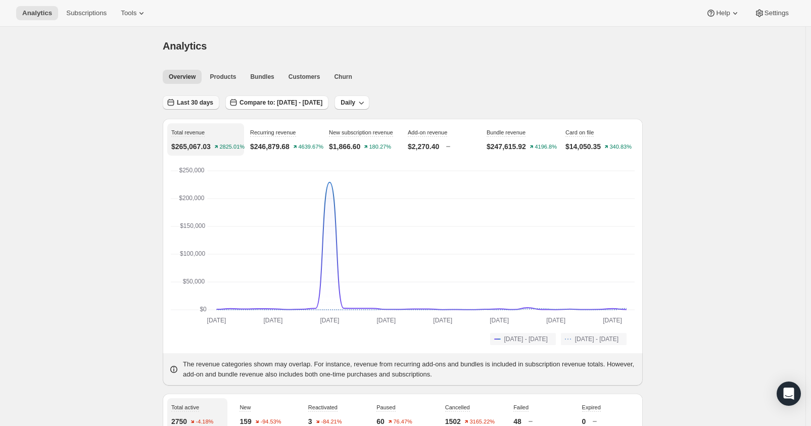
click at [179, 104] on button "Last 30 days" at bounding box center [191, 103] width 57 height 14
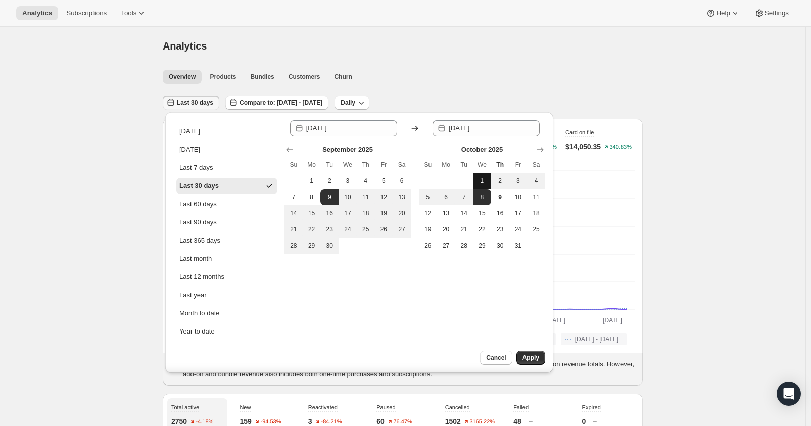
click at [484, 179] on span "1" at bounding box center [482, 181] width 10 height 8
type input "2025-10-01"
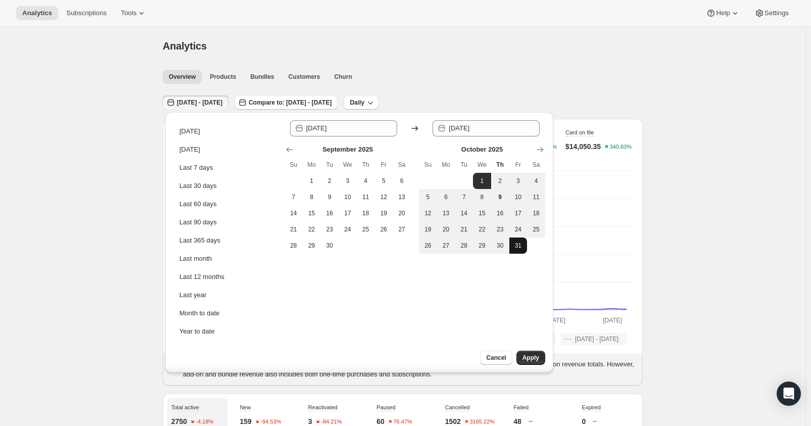
click at [522, 251] on button "31" at bounding box center [518, 246] width 18 height 16
type input "2025-10-31"
click at [529, 359] on span "Apply" at bounding box center [531, 358] width 17 height 8
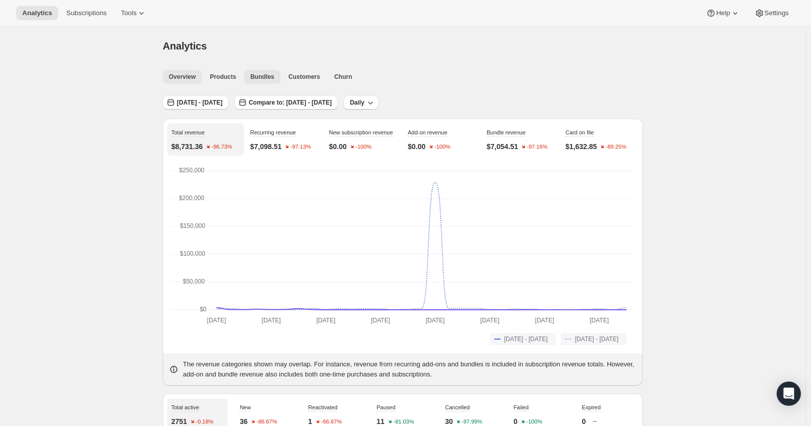
click at [246, 81] on button "Bundles" at bounding box center [262, 77] width 36 height 14
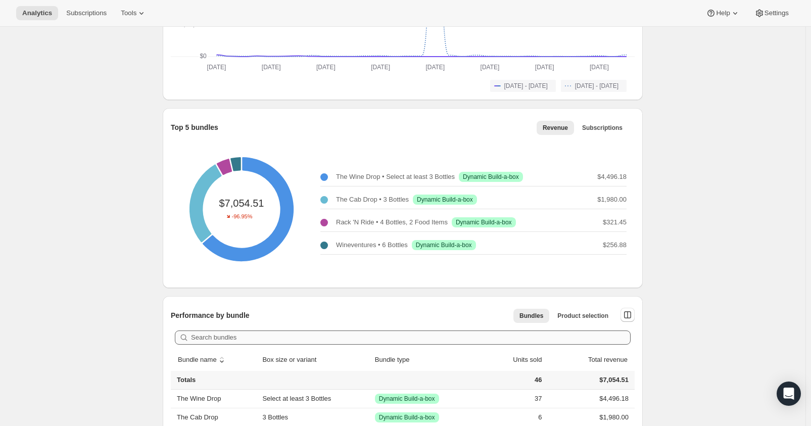
scroll to position [253, 0]
click at [609, 129] on span "Subscriptions" at bounding box center [602, 128] width 40 height 8
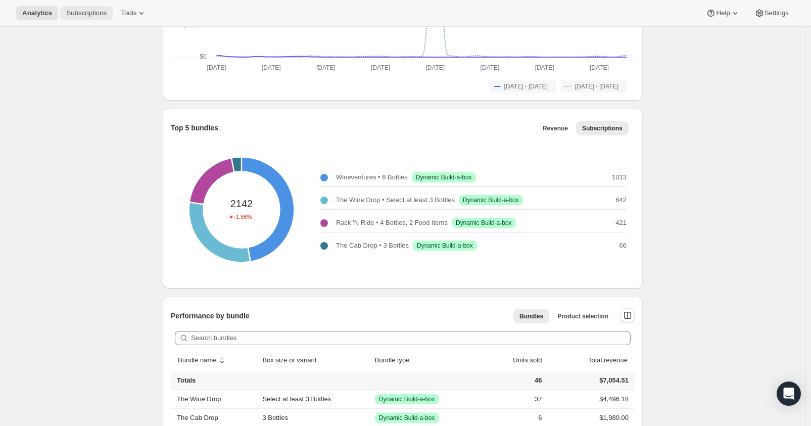
click at [75, 14] on span "Subscriptions" at bounding box center [86, 13] width 40 height 8
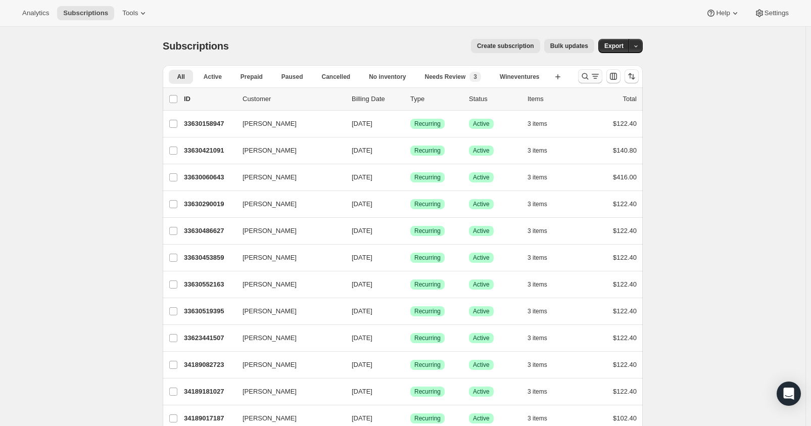
click at [588, 81] on icon "Search and filter results" at bounding box center [585, 76] width 10 height 10
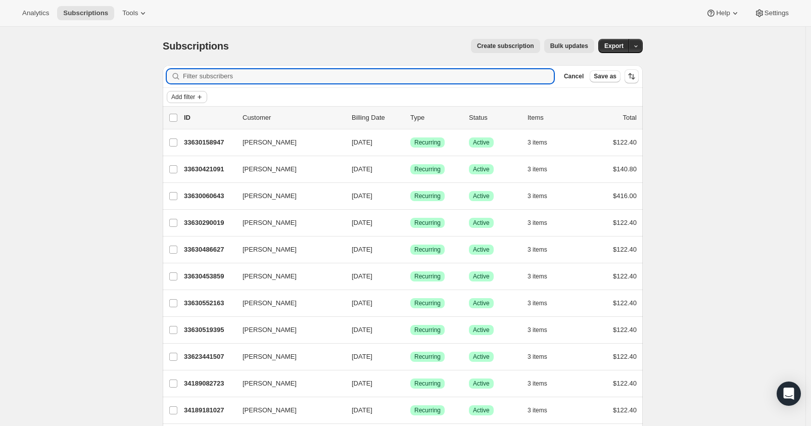
click at [190, 97] on span "Add filter" at bounding box center [183, 97] width 24 height 8
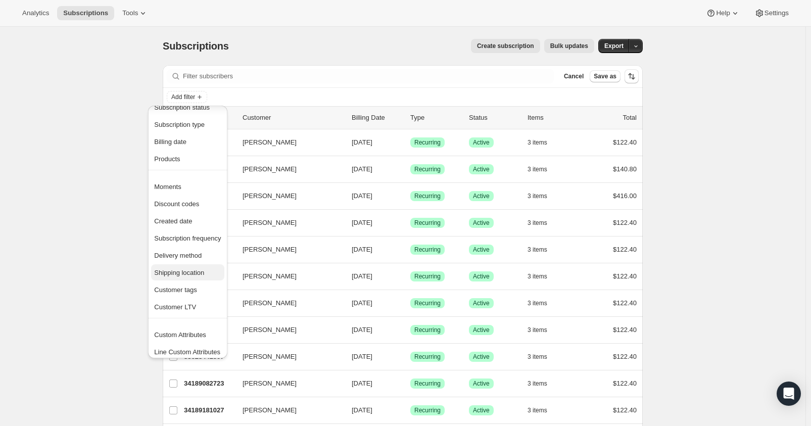
scroll to position [20, 0]
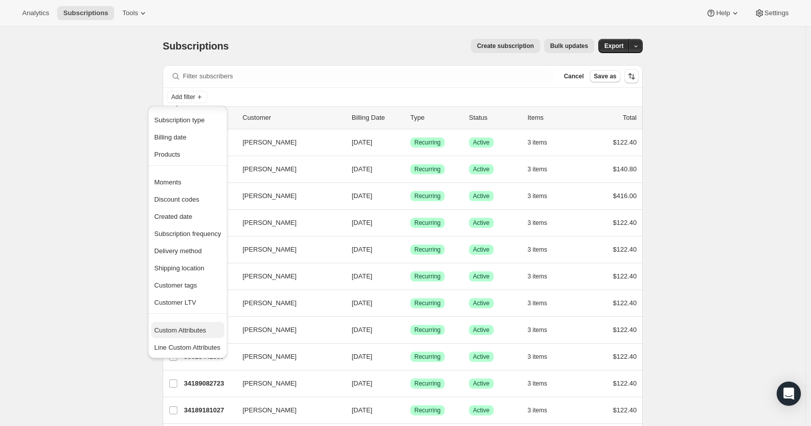
click at [198, 331] on span "Custom Attributes" at bounding box center [180, 330] width 52 height 8
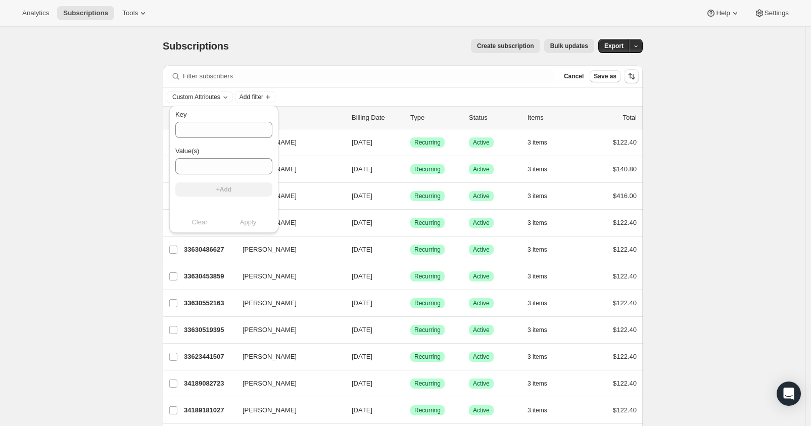
click at [215, 90] on div "Custom Attributes Add filter" at bounding box center [403, 97] width 480 height 18
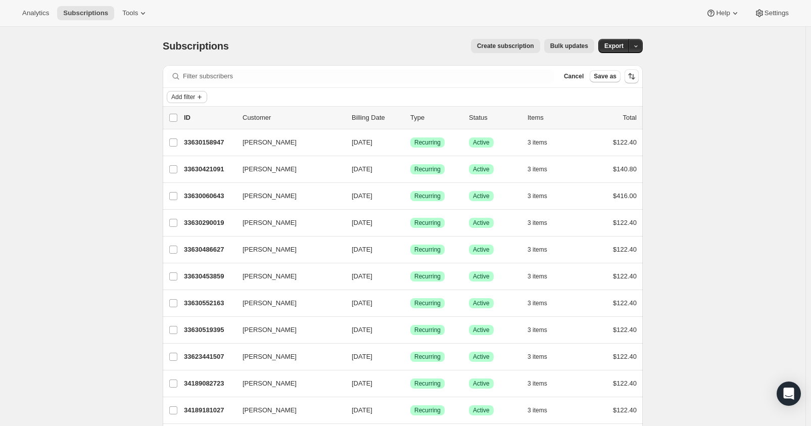
click at [184, 94] on span "Add filter" at bounding box center [183, 97] width 24 height 8
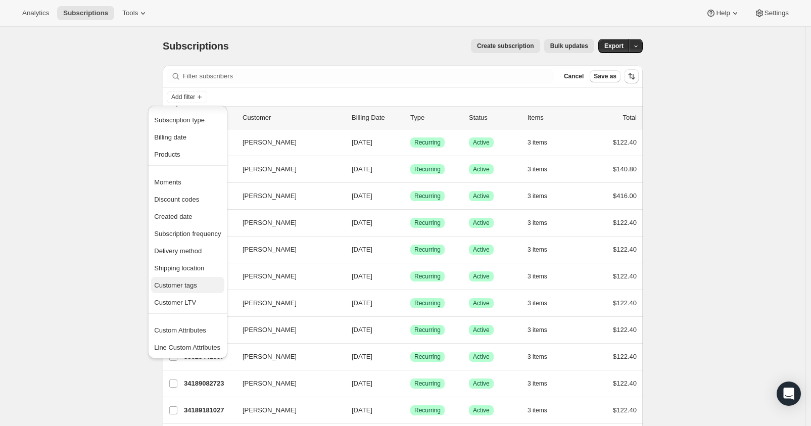
click at [194, 286] on span "Customer tags" at bounding box center [175, 285] width 43 height 8
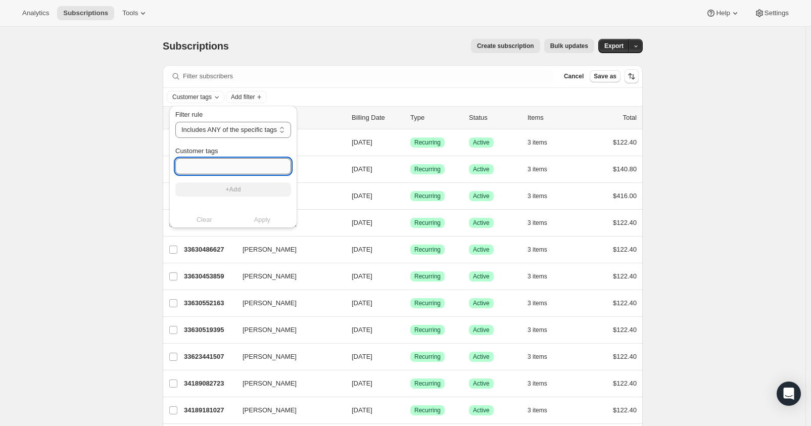
click at [208, 169] on input "Customer tags" at bounding box center [233, 166] width 116 height 16
type input "The Wine Drop"
click at [231, 187] on span "+Add" at bounding box center [232, 189] width 15 height 8
click at [263, 237] on button "Apply" at bounding box center [262, 230] width 70 height 16
click at [628, 48] on button "Export" at bounding box center [613, 46] width 31 height 14
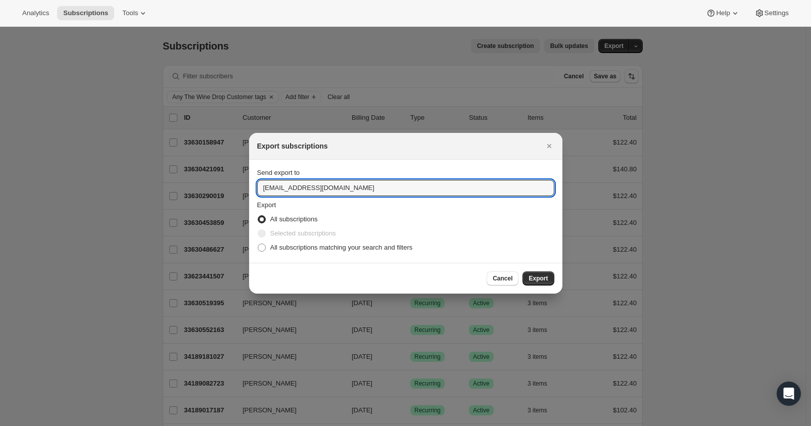
drag, startPoint x: 284, startPoint y: 190, endPoint x: 160, endPoint y: 187, distance: 123.3
type input "[EMAIL_ADDRESS][DOMAIN_NAME]"
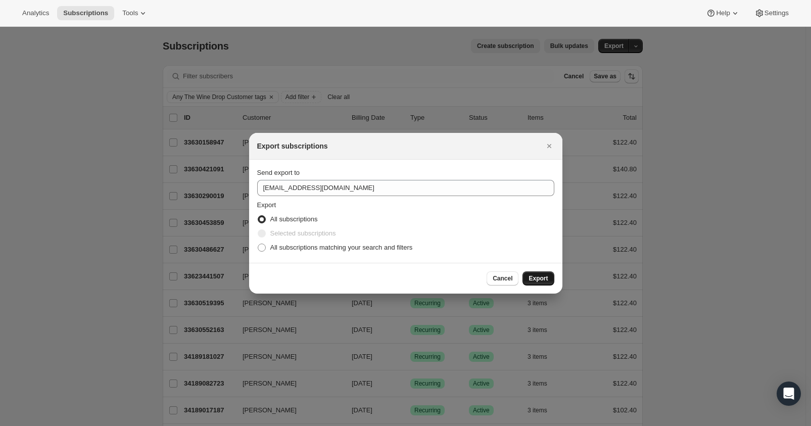
click at [548, 285] on button "Export" at bounding box center [538, 278] width 31 height 14
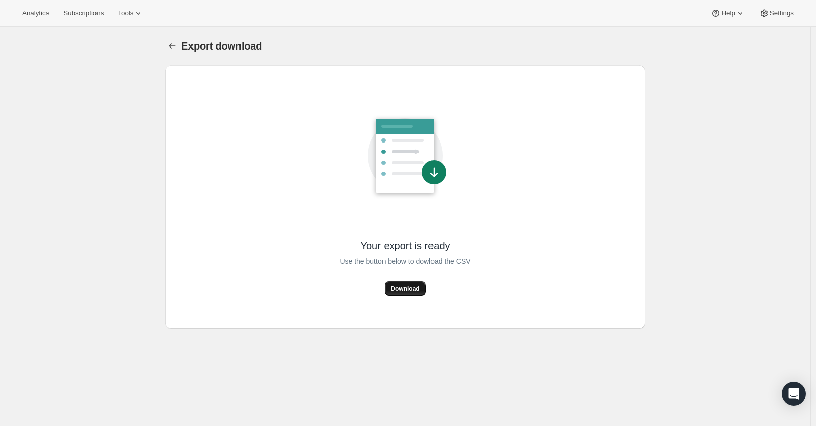
click at [410, 286] on span "Download" at bounding box center [405, 289] width 29 height 8
click at [400, 287] on span "Download" at bounding box center [405, 289] width 29 height 8
drag, startPoint x: 238, startPoint y: 179, endPoint x: 101, endPoint y: 145, distance: 141.2
click at [235, 176] on div "Your export is ready Use the button below to dowload the CSV Download" at bounding box center [405, 197] width 464 height 248
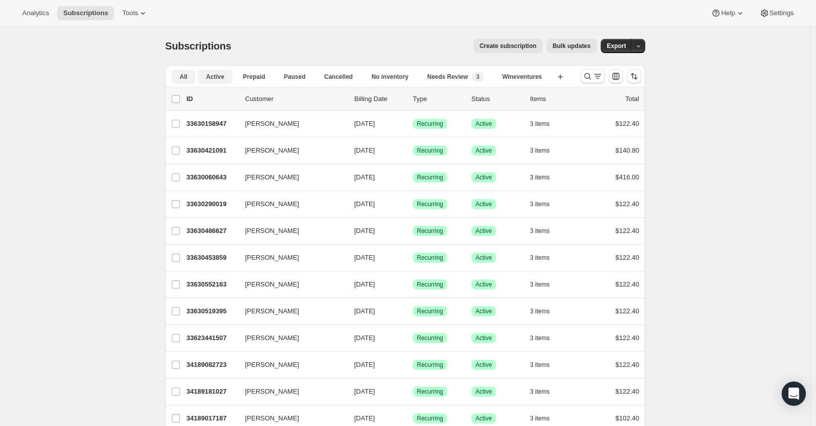
click at [220, 80] on span "Active" at bounding box center [215, 77] width 18 height 8
click at [564, 80] on icon "button" at bounding box center [560, 77] width 10 height 10
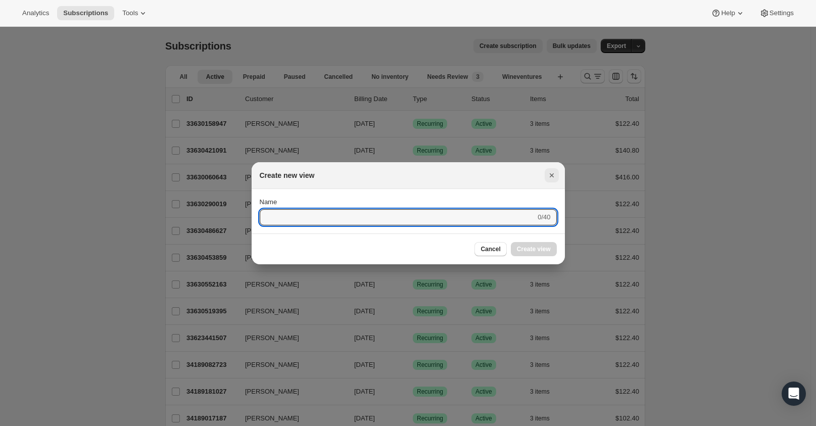
click at [545, 173] on button "Close" at bounding box center [552, 175] width 14 height 14
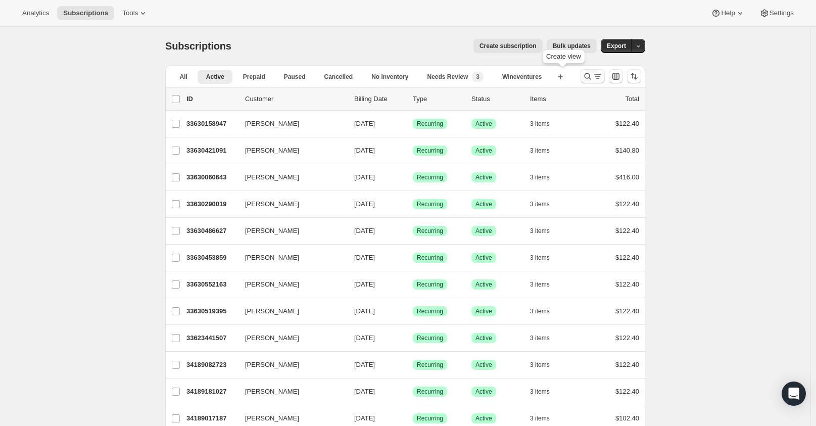
click at [603, 80] on icon "Search and filter results" at bounding box center [598, 76] width 10 height 10
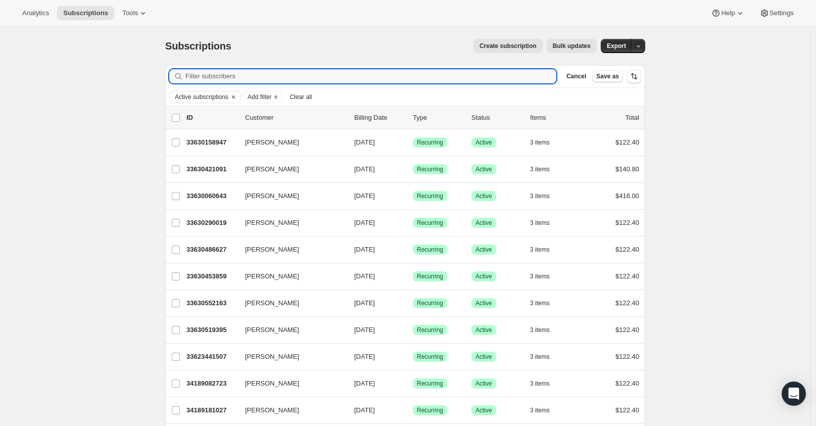
click at [192, 103] on div "Active subscriptions Add filter Clear all" at bounding box center [405, 97] width 480 height 18
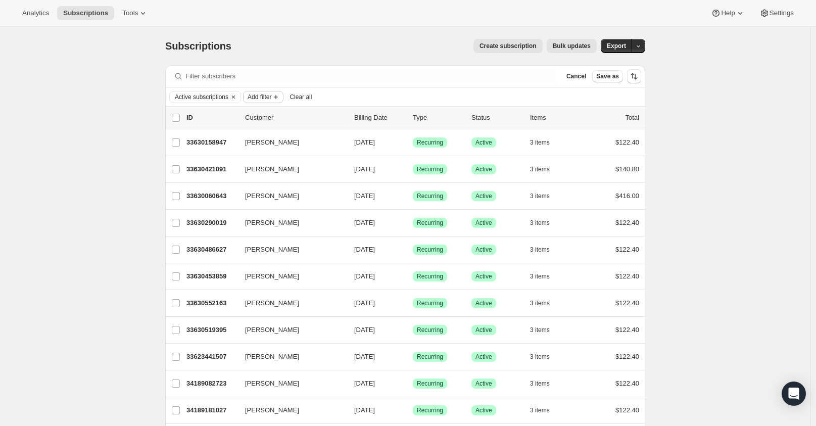
click at [264, 100] on span "Add filter" at bounding box center [260, 97] width 24 height 8
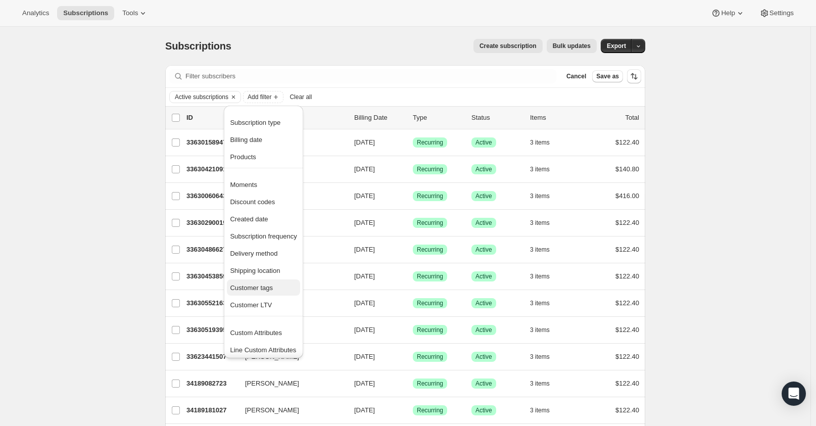
scroll to position [3, 0]
click at [273, 286] on span "Customer tags" at bounding box center [263, 285] width 67 height 10
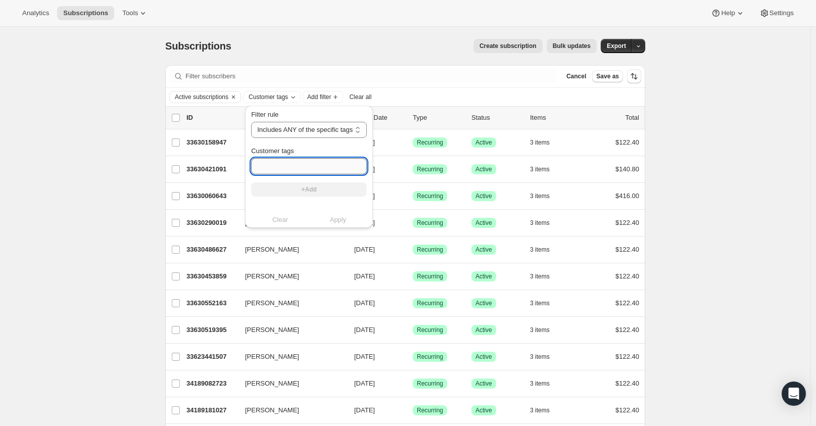
click at [352, 165] on input "Customer tags" at bounding box center [309, 166] width 116 height 16
click at [126, 21] on div "Analytics Subscriptions Tools Help Settings" at bounding box center [408, 13] width 816 height 27
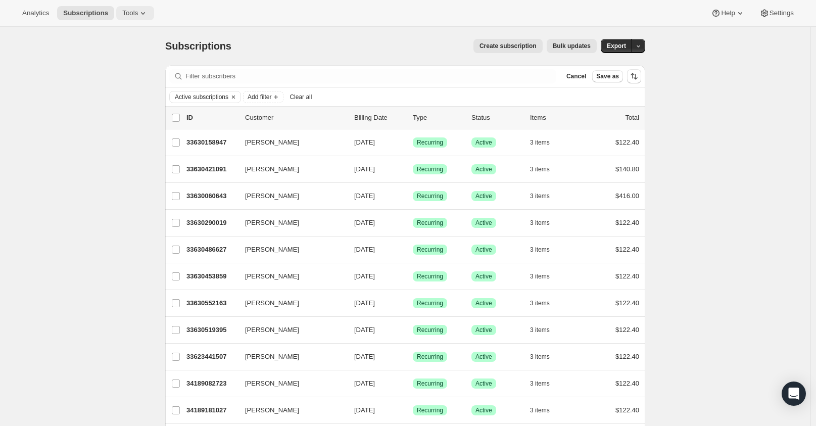
click at [127, 11] on span "Tools" at bounding box center [130, 13] width 16 height 8
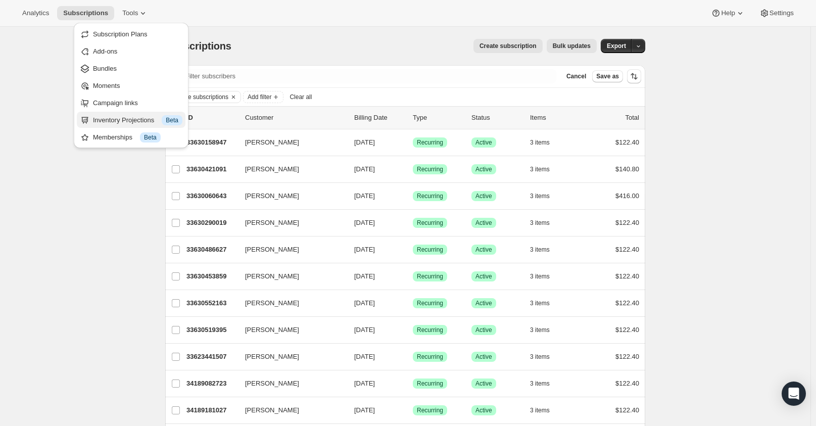
click at [121, 123] on div "Inventory Projections Info Beta" at bounding box center [137, 120] width 89 height 10
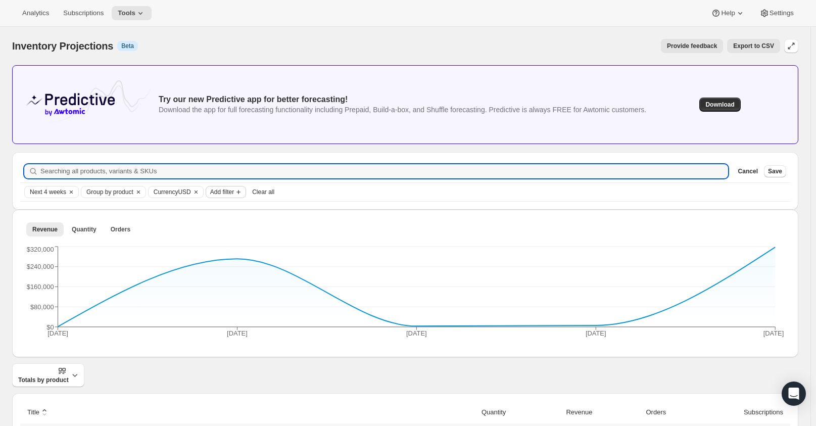
click at [240, 194] on icon "Add filter" at bounding box center [238, 192] width 8 height 8
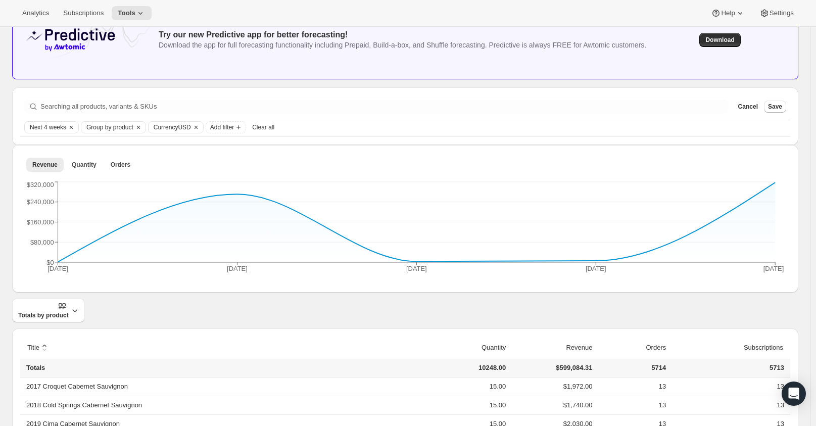
scroll to position [51, 0]
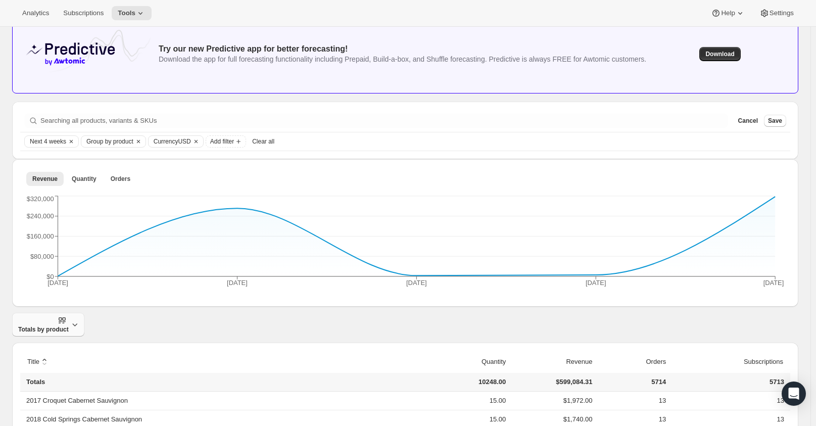
click at [75, 332] on button "Totals by product" at bounding box center [48, 325] width 72 height 24
click at [142, 6] on button "Tools" at bounding box center [132, 13] width 40 height 14
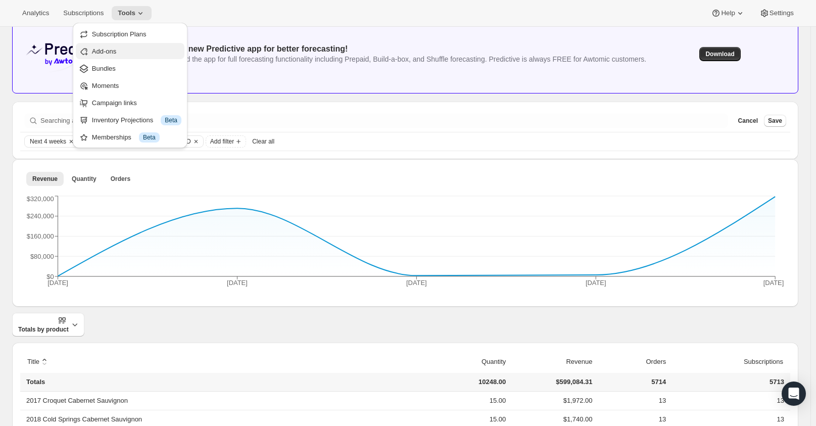
click at [148, 43] on button "Add-ons" at bounding box center [130, 51] width 109 height 16
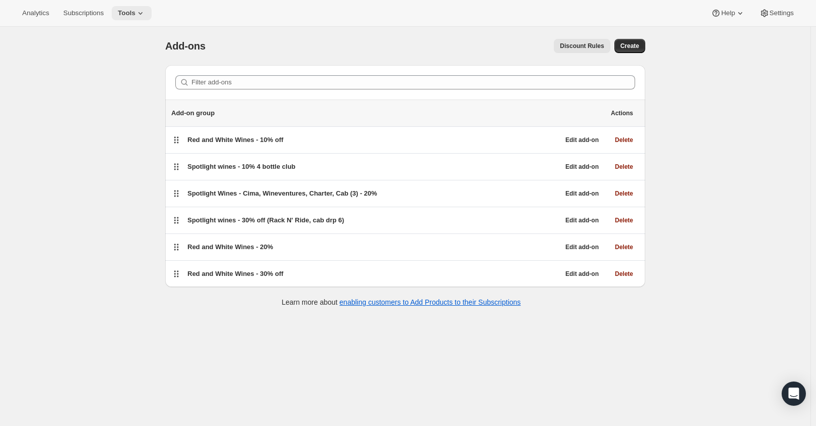
click at [143, 15] on icon at bounding box center [140, 13] width 10 height 10
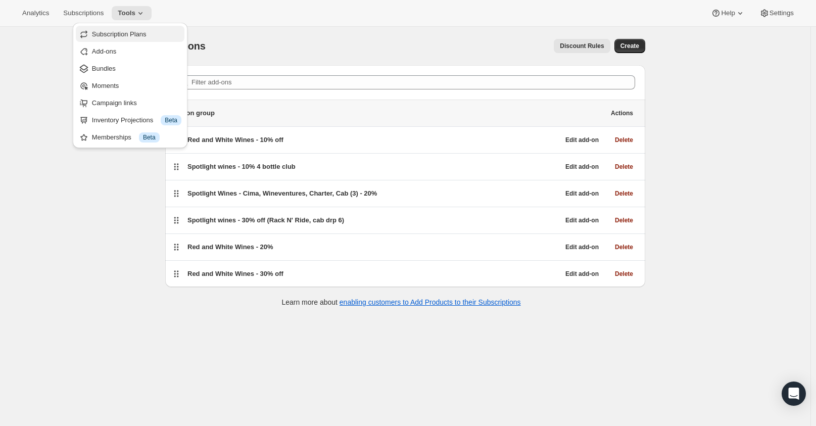
click at [144, 35] on span "Subscription Plans" at bounding box center [119, 34] width 55 height 8
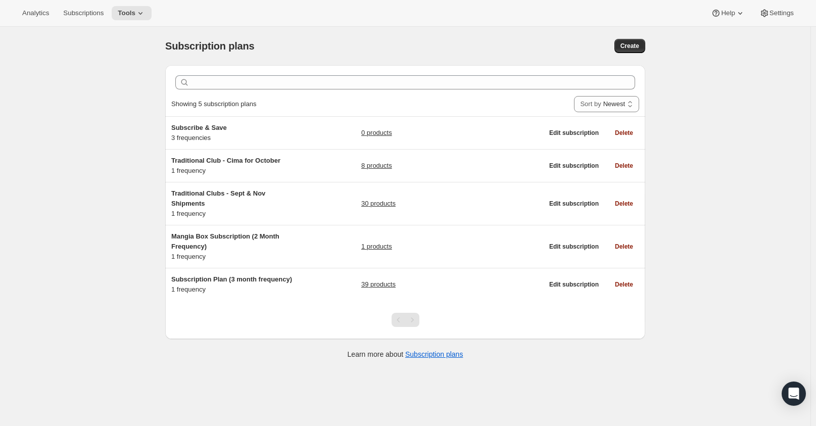
click at [135, 21] on div "Analytics Subscriptions Tools Help Settings" at bounding box center [408, 13] width 816 height 27
click at [135, 11] on icon at bounding box center [140, 13] width 10 height 10
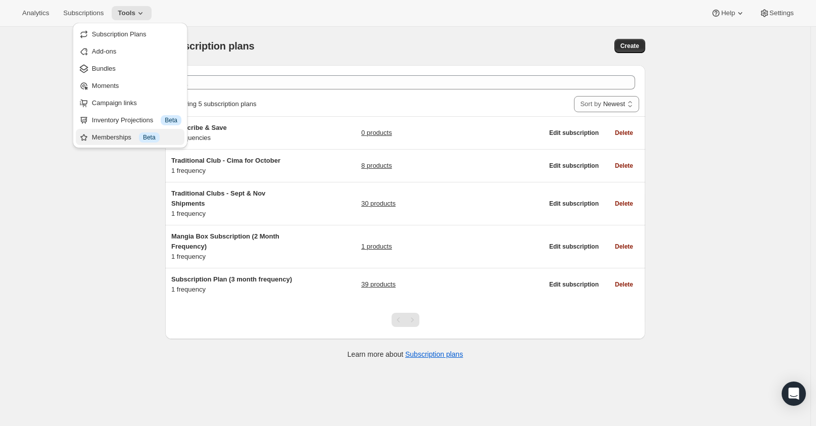
click at [150, 136] on span "Beta" at bounding box center [149, 137] width 13 height 8
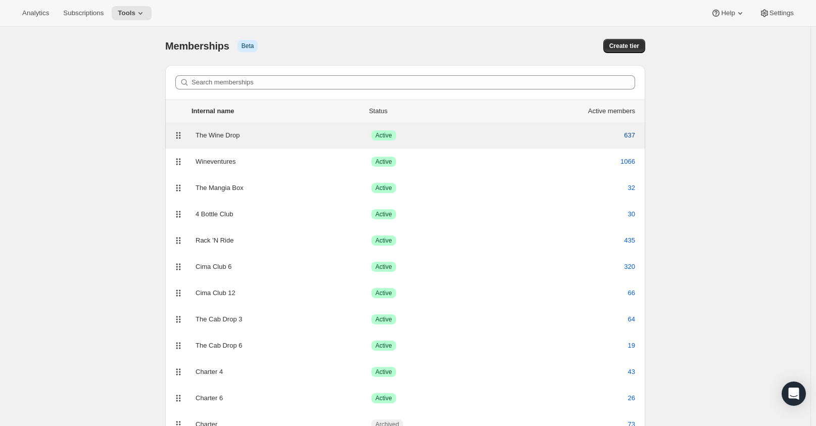
click at [635, 134] on span "637" at bounding box center [629, 135] width 11 height 10
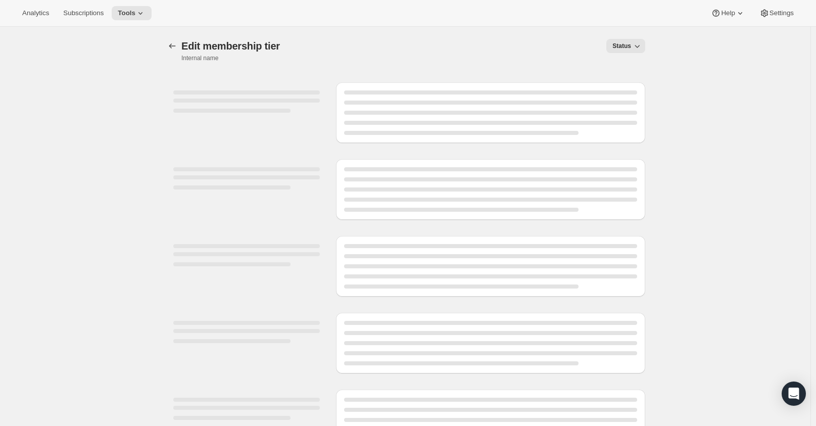
select select "variants"
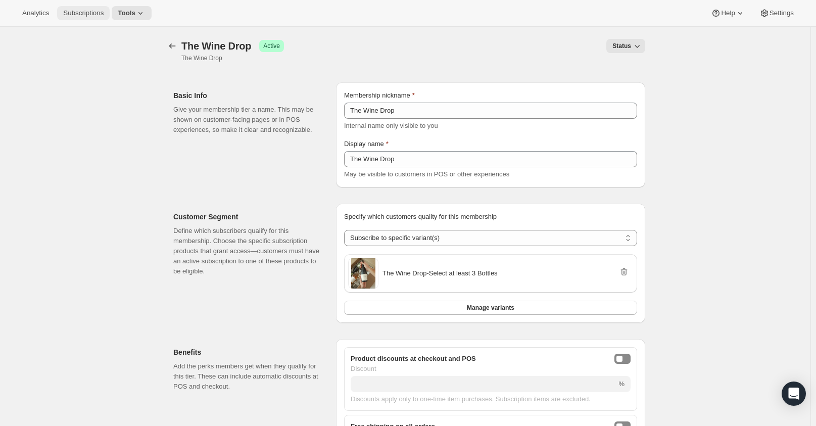
click at [90, 15] on span "Subscriptions" at bounding box center [83, 13] width 40 height 8
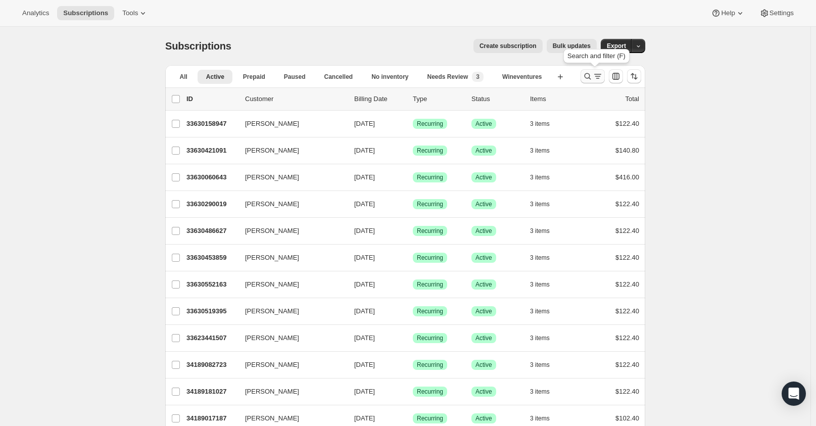
click at [589, 76] on icon "Search and filter results" at bounding box center [588, 76] width 10 height 10
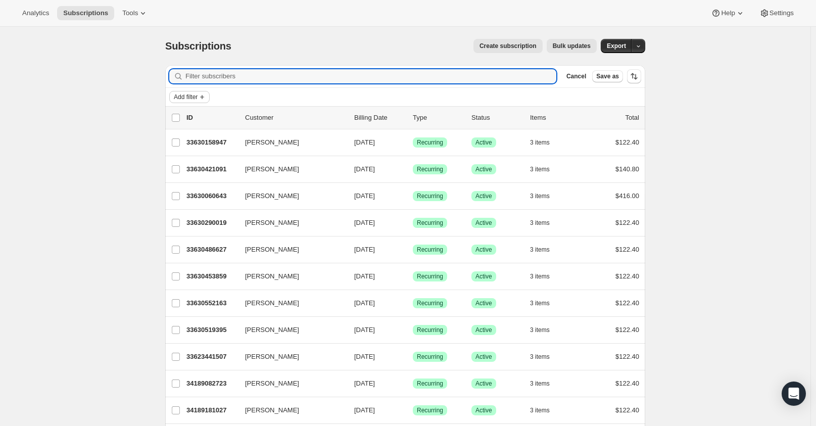
click at [196, 100] on span "Add filter" at bounding box center [186, 97] width 24 height 8
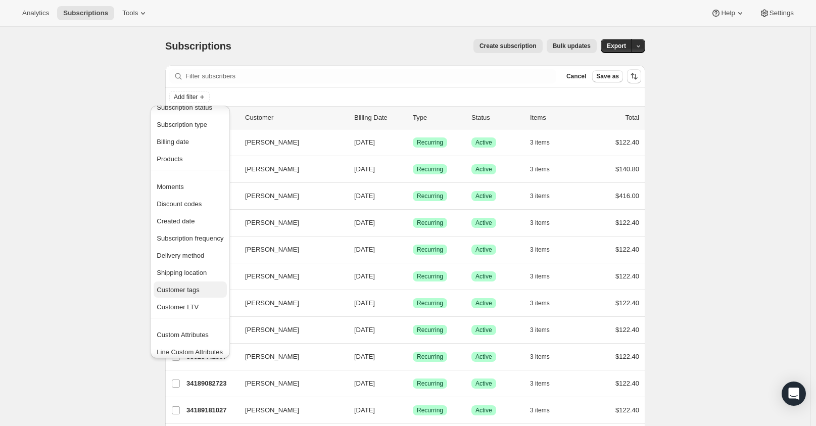
scroll to position [20, 0]
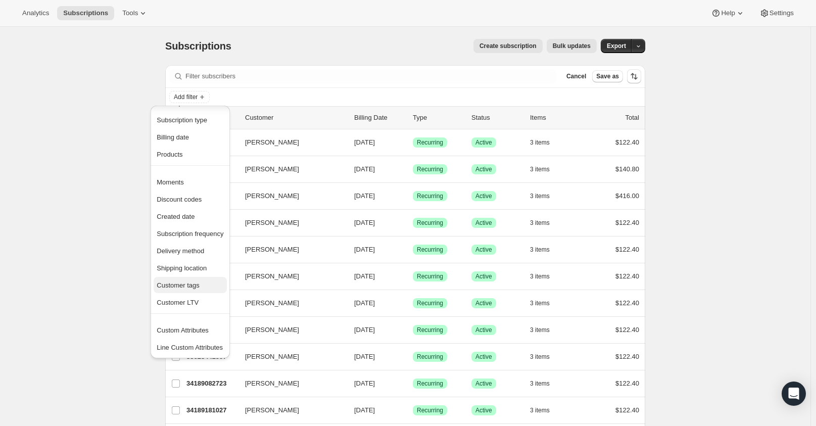
click at [198, 282] on span "Customer tags" at bounding box center [178, 285] width 43 height 8
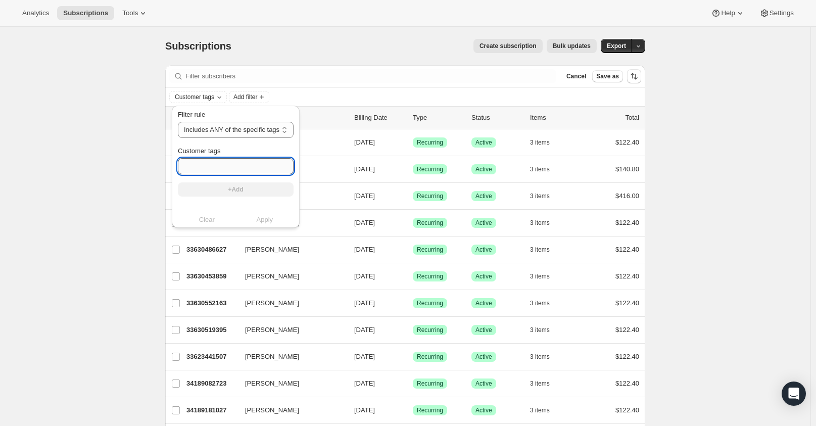
click at [242, 160] on input "Customer tags" at bounding box center [236, 166] width 116 height 16
type input "The Wine Drop"
click at [238, 185] on button "+Add" at bounding box center [236, 189] width 116 height 14
click at [282, 228] on button "Apply" at bounding box center [265, 230] width 70 height 16
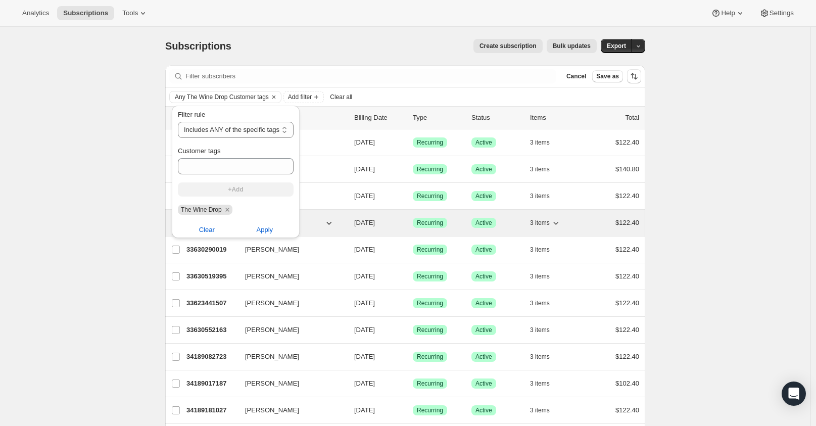
click at [632, 226] on span "$122.40" at bounding box center [628, 223] width 24 height 8
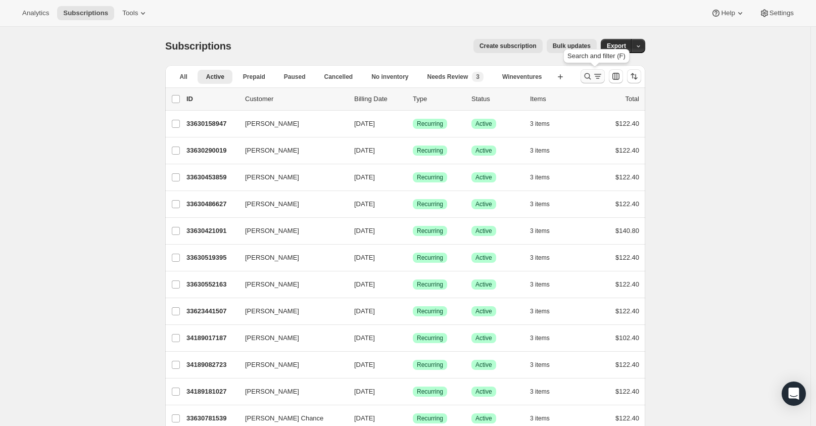
click at [596, 75] on icon "Search and filter results" at bounding box center [598, 76] width 10 height 10
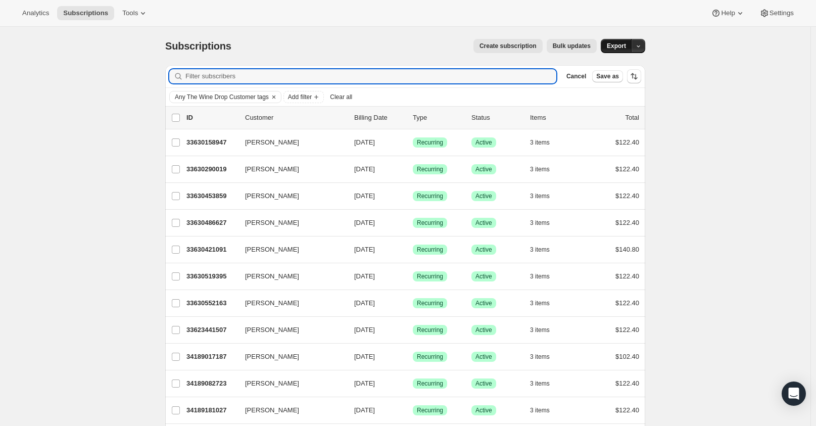
click at [615, 48] on span "Export" at bounding box center [616, 46] width 19 height 8
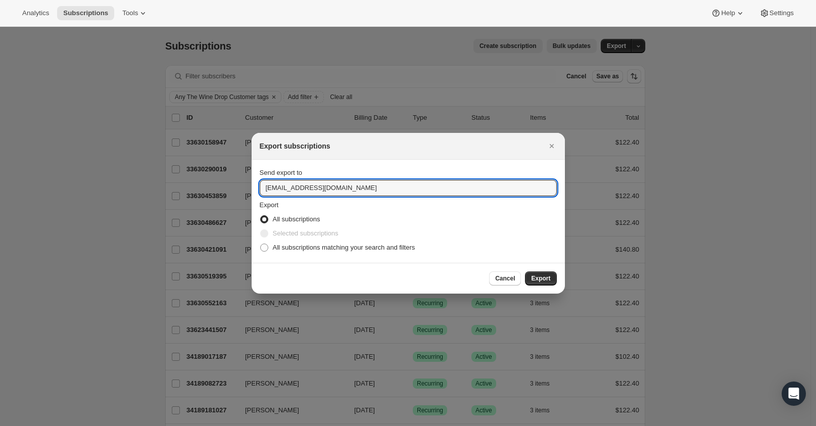
drag, startPoint x: 283, startPoint y: 190, endPoint x: 116, endPoint y: 197, distance: 167.4
type input "mzaccaria@cliffamily.com"
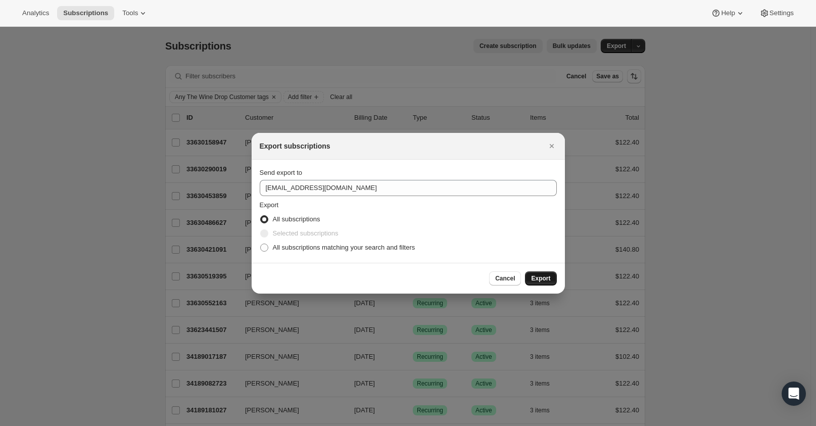
click at [550, 274] on button "Export" at bounding box center [540, 278] width 31 height 14
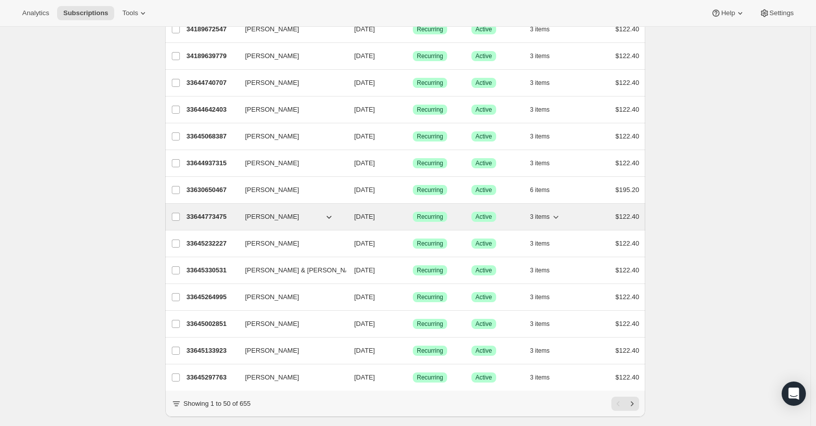
scroll to position [1166, 0]
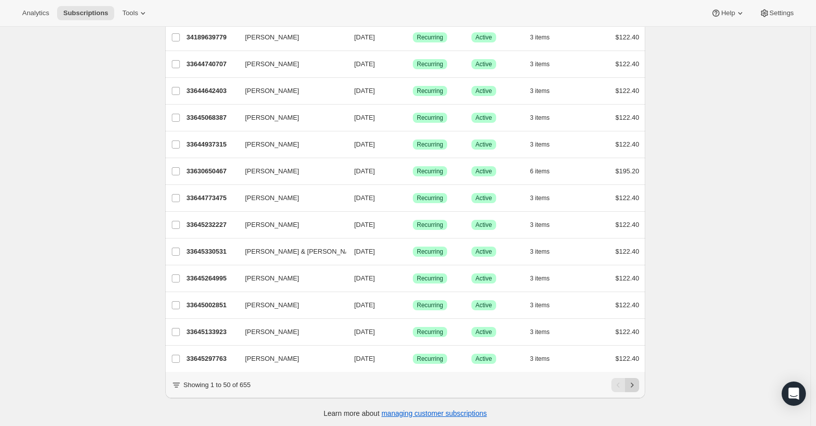
click at [637, 382] on icon "Next" at bounding box center [632, 385] width 10 height 10
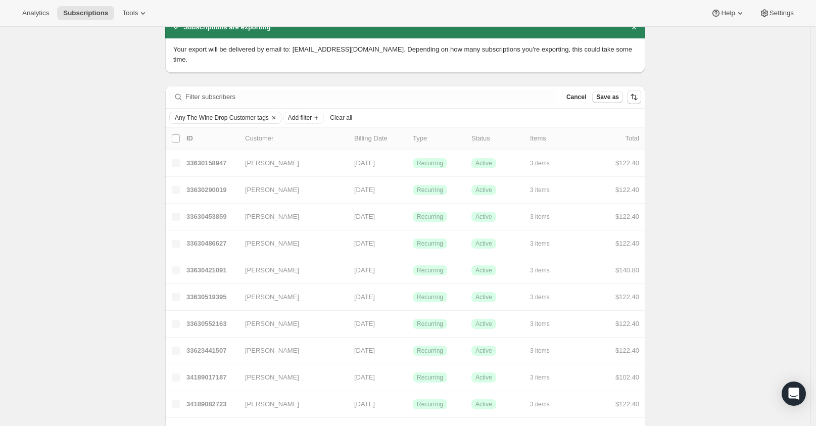
scroll to position [0, 0]
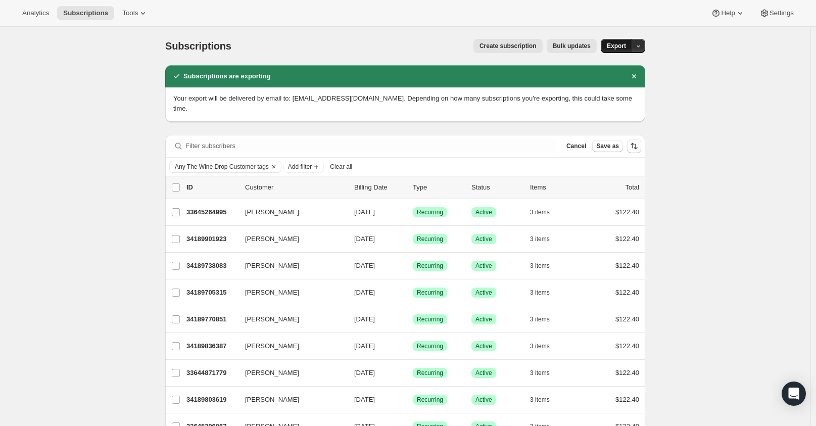
click at [626, 49] on span "Export" at bounding box center [616, 46] width 19 height 8
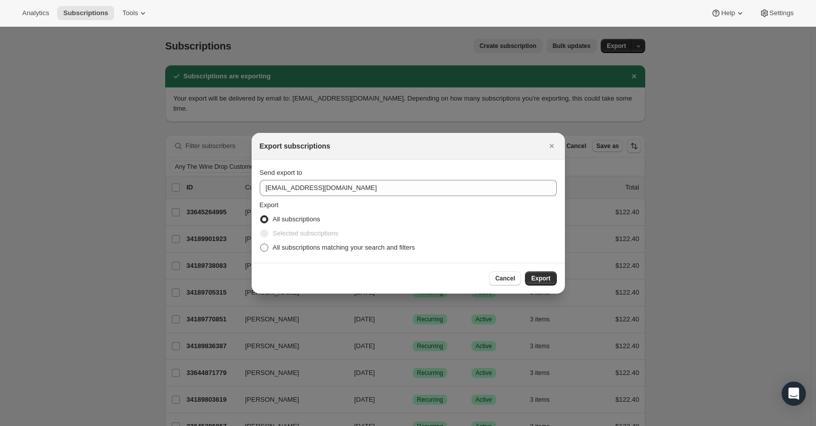
click at [355, 251] on span "All subscriptions matching your search and filters" at bounding box center [344, 248] width 143 height 10
click at [261, 244] on input "All subscriptions matching your search and filters" at bounding box center [260, 244] width 1 height 1
radio input "true"
click at [541, 278] on span "Export" at bounding box center [540, 278] width 19 height 8
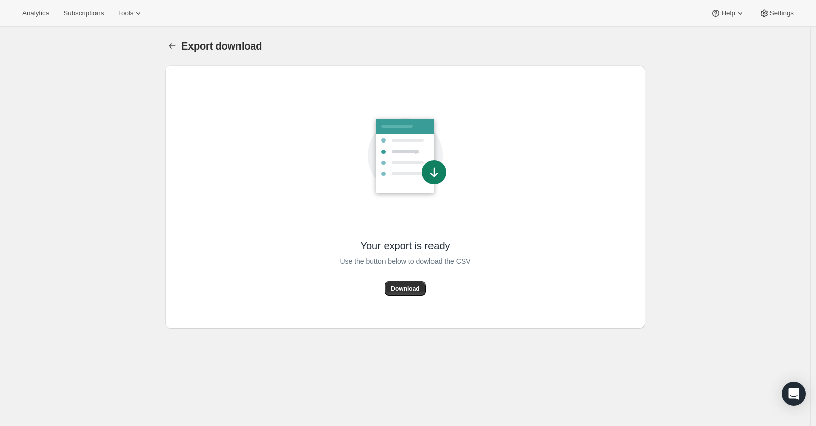
click at [397, 279] on div "Use the button below to dowload the CSV" at bounding box center [405, 266] width 131 height 29
click at [398, 284] on button "Download" at bounding box center [405, 288] width 41 height 14
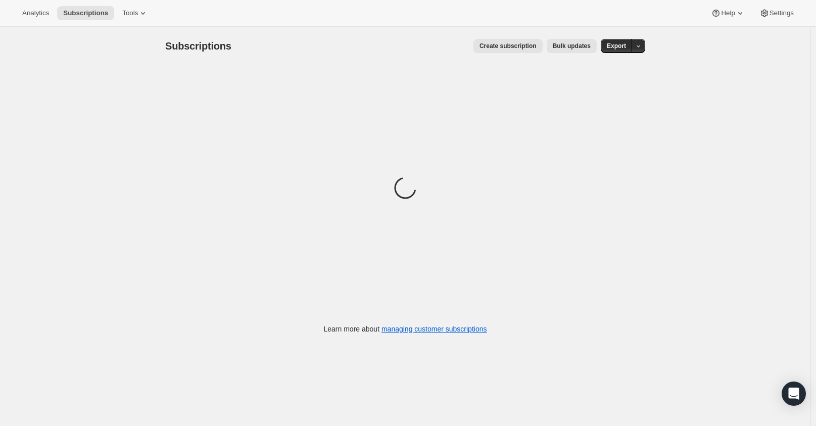
click at [291, 77] on div "Loading" at bounding box center [405, 189] width 480 height 249
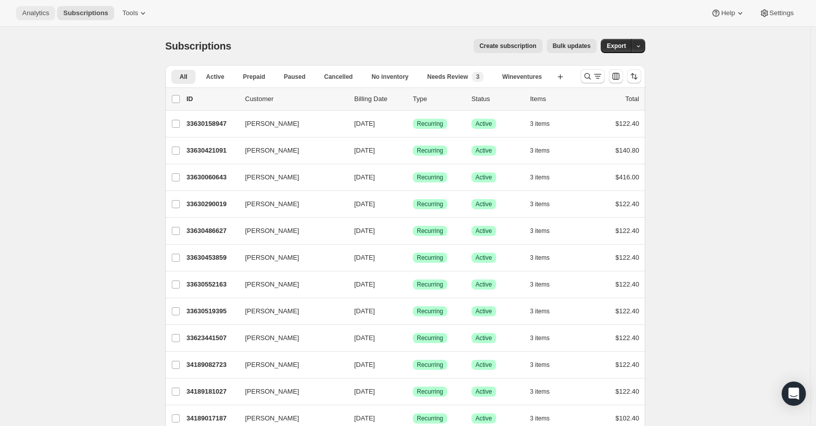
click at [41, 7] on button "Analytics" at bounding box center [35, 13] width 39 height 14
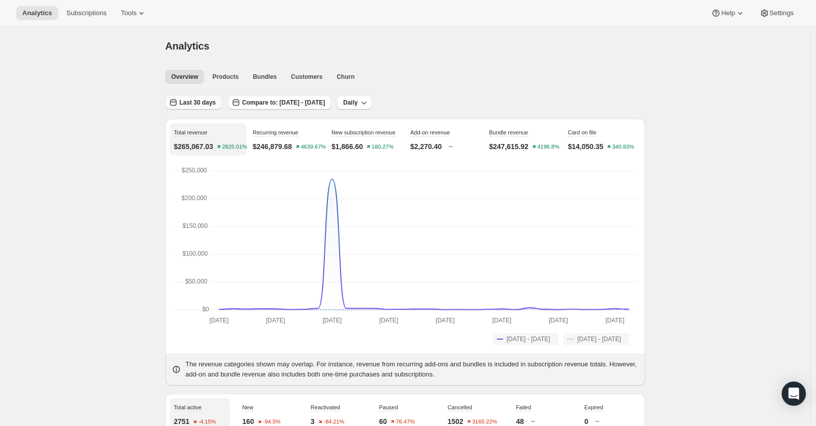
click at [196, 109] on button "Last 30 days" at bounding box center [193, 103] width 57 height 14
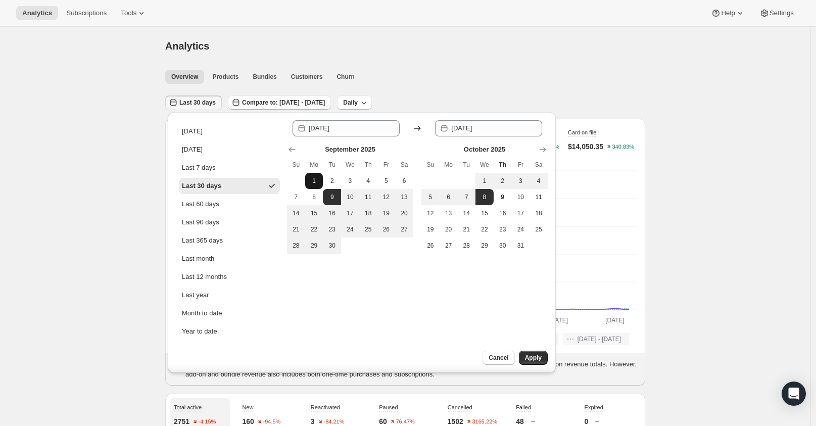
click at [315, 182] on span "1" at bounding box center [314, 181] width 10 height 8
type input "[DATE]"
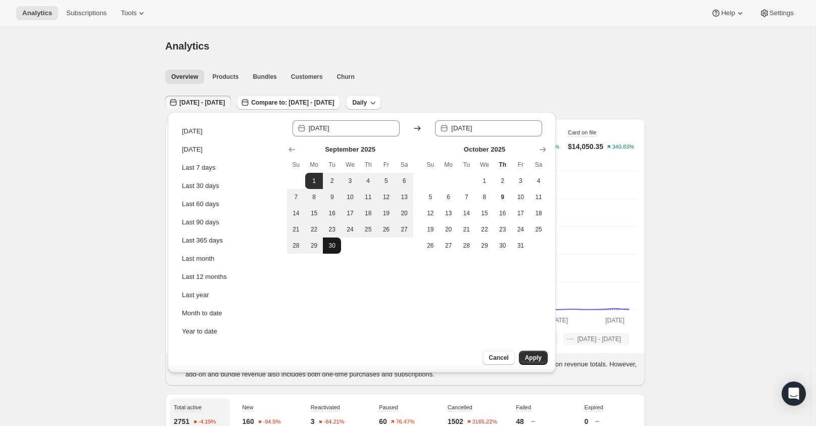
click at [338, 245] on button "30" at bounding box center [332, 246] width 18 height 16
type input "[DATE]"
click at [535, 356] on span "Apply" at bounding box center [533, 358] width 17 height 8
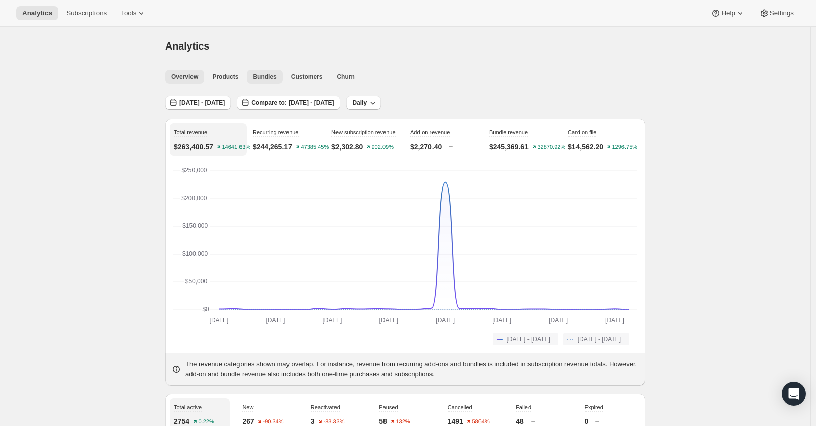
click at [260, 75] on span "Bundles" at bounding box center [265, 77] width 24 height 8
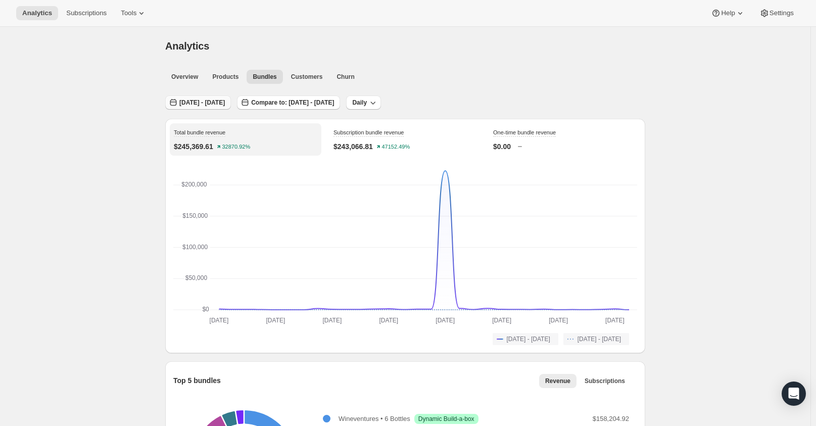
click at [186, 105] on span "Sep 01, 2025 - Sep 30, 2025" at bounding box center [201, 103] width 45 height 8
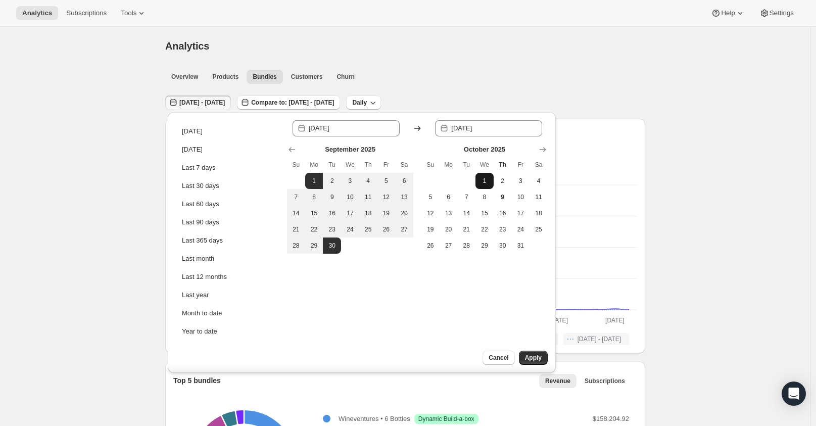
click at [479, 179] on button "1" at bounding box center [485, 181] width 18 height 16
type input "2025-10-01"
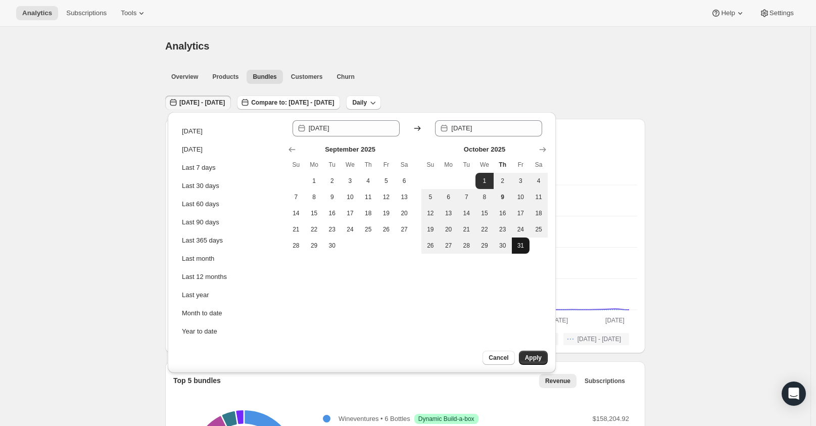
click at [524, 243] on span "31" at bounding box center [521, 246] width 10 height 8
type input "2025-10-31"
drag, startPoint x: 540, startPoint y: 358, endPoint x: 536, endPoint y: 362, distance: 5.7
click at [540, 358] on span "Apply" at bounding box center [533, 358] width 17 height 8
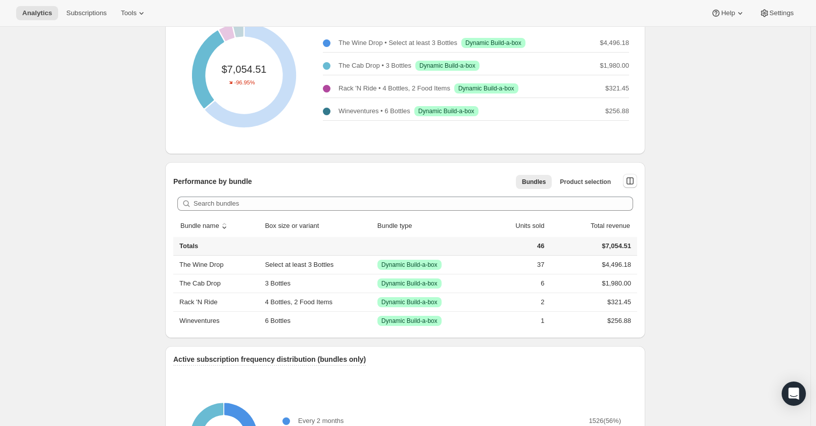
scroll to position [404, 0]
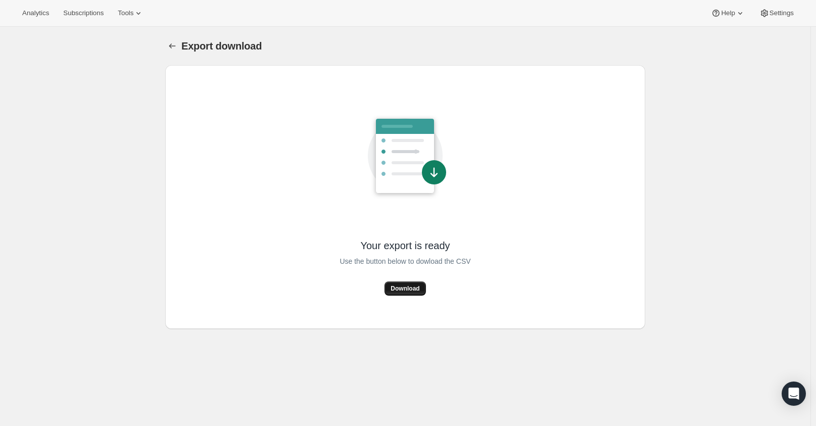
click at [409, 283] on button "Download" at bounding box center [405, 288] width 41 height 14
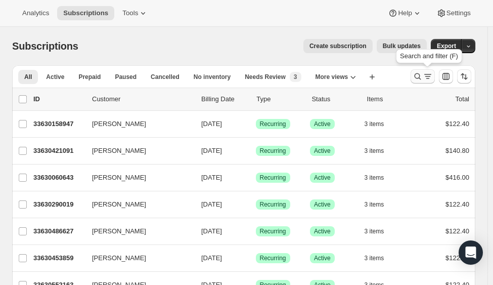
click at [433, 77] on icon "Search and filter results" at bounding box center [427, 76] width 10 height 10
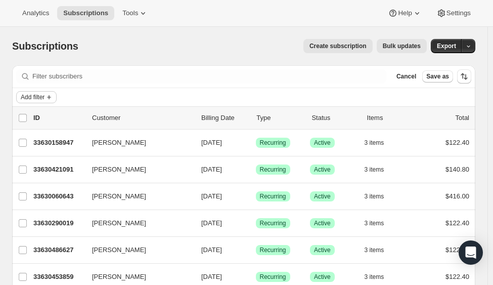
click at [48, 96] on icon "Add filter" at bounding box center [49, 97] width 8 height 8
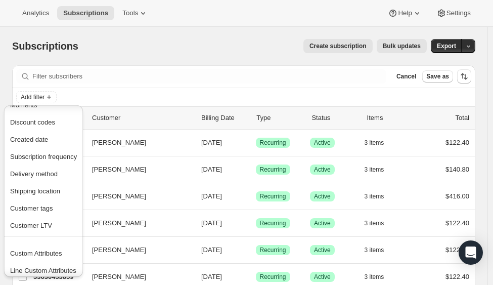
scroll to position [97, 0]
click at [48, 210] on span "Customer tags" at bounding box center [31, 208] width 43 height 8
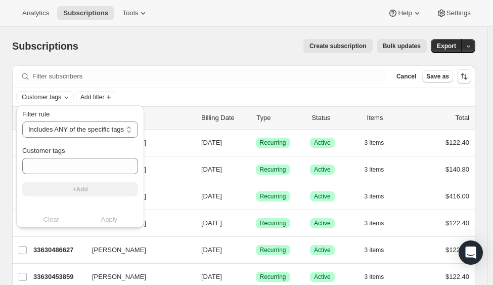
click at [74, 175] on div "Filter rule Includes ANY of the specific tags Includes ALL of the specific tags…" at bounding box center [80, 156] width 116 height 95
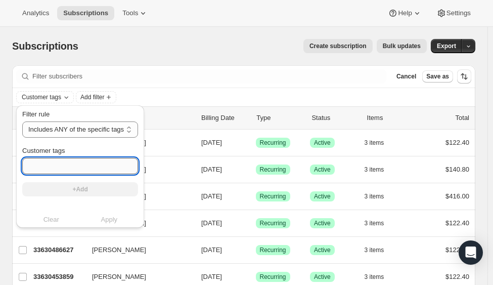
click at [75, 168] on input "Customer tags" at bounding box center [80, 166] width 116 height 16
type input "The Cab Drop"
click at [119, 191] on button "+Add" at bounding box center [80, 189] width 116 height 14
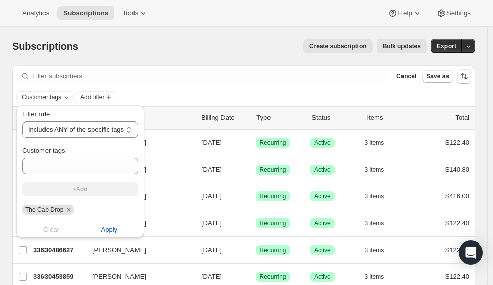
click at [113, 232] on span "Apply" at bounding box center [109, 229] width 17 height 10
click at [272, 55] on div "Subscriptions. This page is ready Subscriptions Create subscription Bulk update…" at bounding box center [243, 46] width 463 height 38
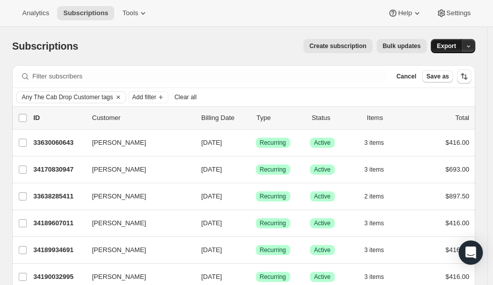
click at [451, 48] on span "Export" at bounding box center [446, 46] width 19 height 8
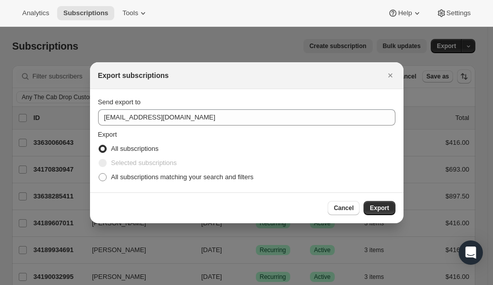
click at [122, 125] on div "Send export to winery@cliffamily.com Export All subscriptions Selected subscrip…" at bounding box center [246, 140] width 297 height 87
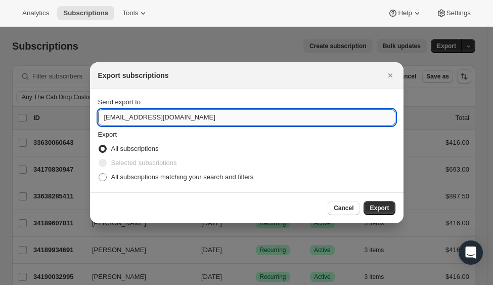
click at [122, 123] on input "winery@cliffamily.com" at bounding box center [246, 117] width 297 height 16
type input "mzaccaria@cliffamily.com"
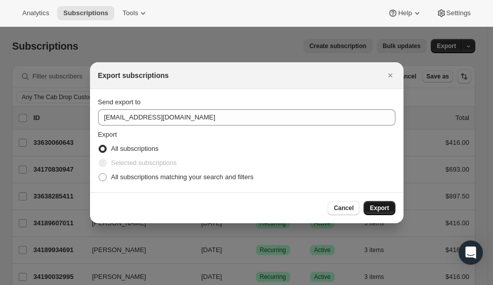
click at [382, 206] on span "Export" at bounding box center [378, 208] width 19 height 8
